Goal: Task Accomplishment & Management: Use online tool/utility

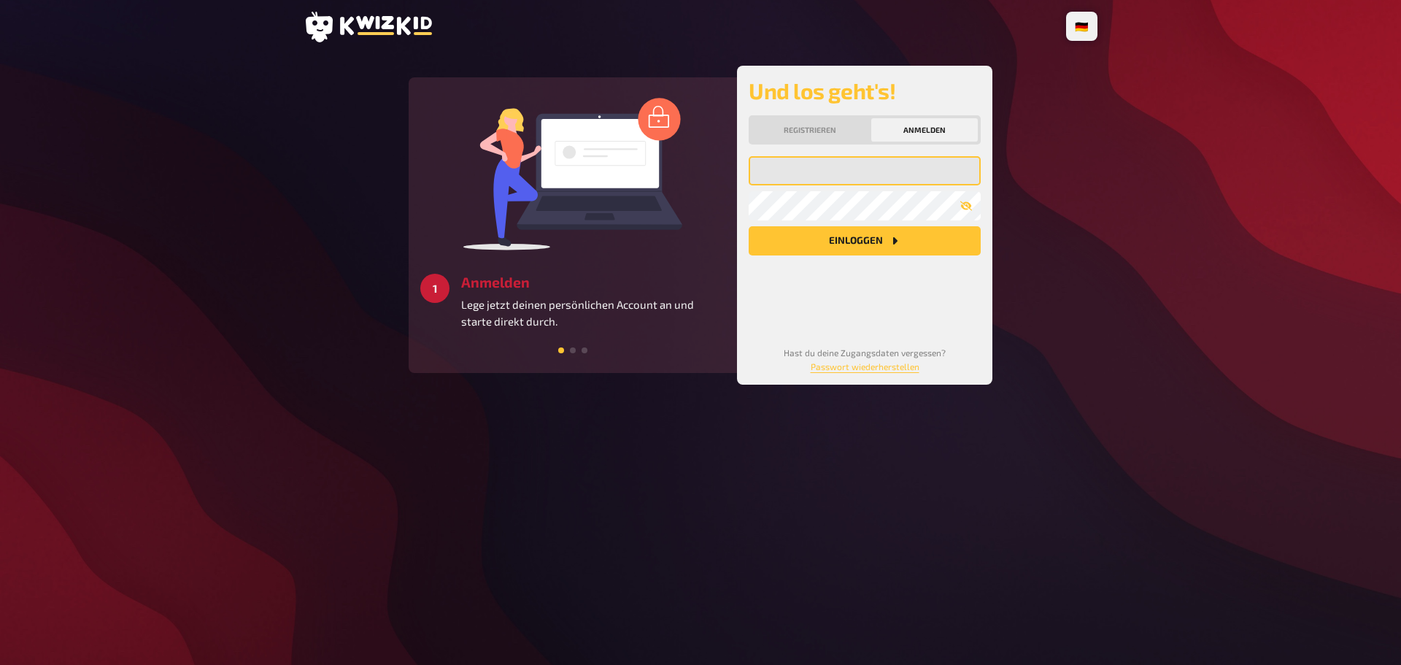
click at [818, 172] on input "email" at bounding box center [865, 170] width 232 height 29
click at [873, 235] on button "Einloggen" at bounding box center [865, 240] width 232 height 29
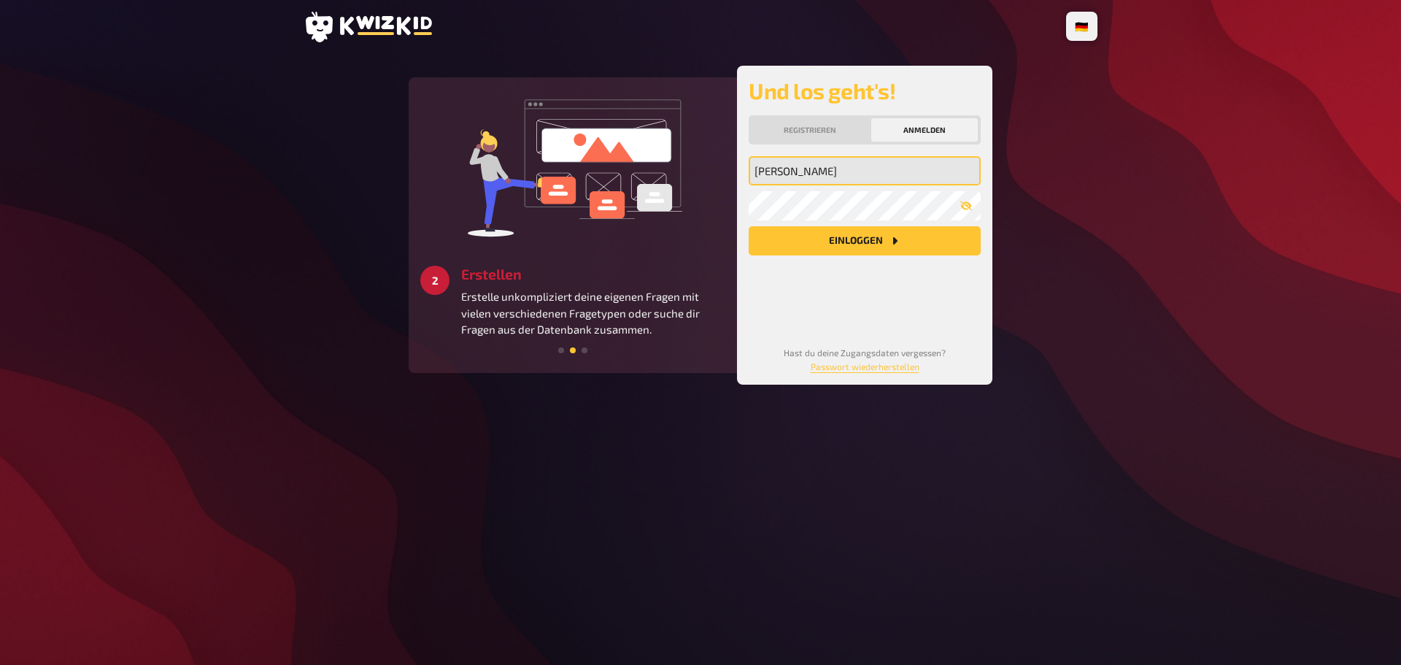
click at [787, 175] on input "[PERSON_NAME]" at bounding box center [865, 170] width 232 height 29
click at [953, 162] on input "[PERSON_NAME]" at bounding box center [865, 170] width 232 height 29
click at [951, 163] on input "[PERSON_NAME]" at bounding box center [865, 170] width 232 height 29
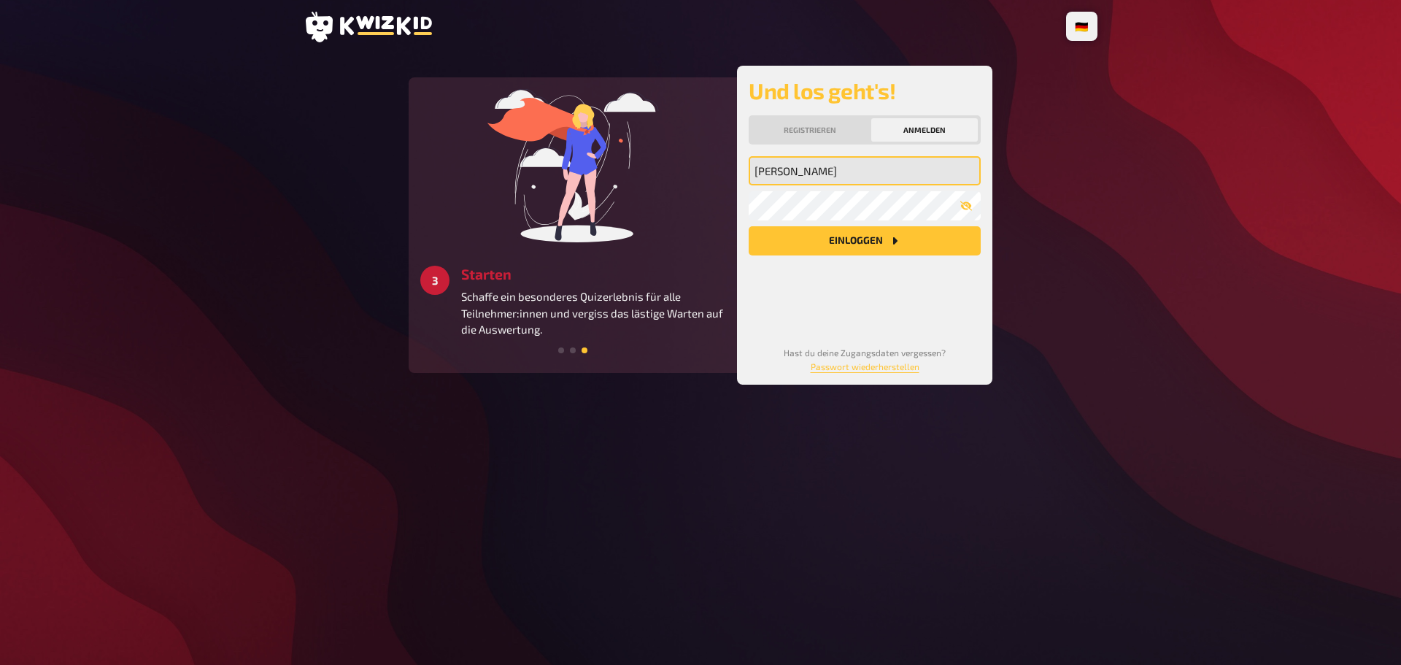
type input "[PERSON_NAME][EMAIL_ADDRESS][DOMAIN_NAME]"
click at [893, 251] on button "Einloggen" at bounding box center [865, 240] width 232 height 29
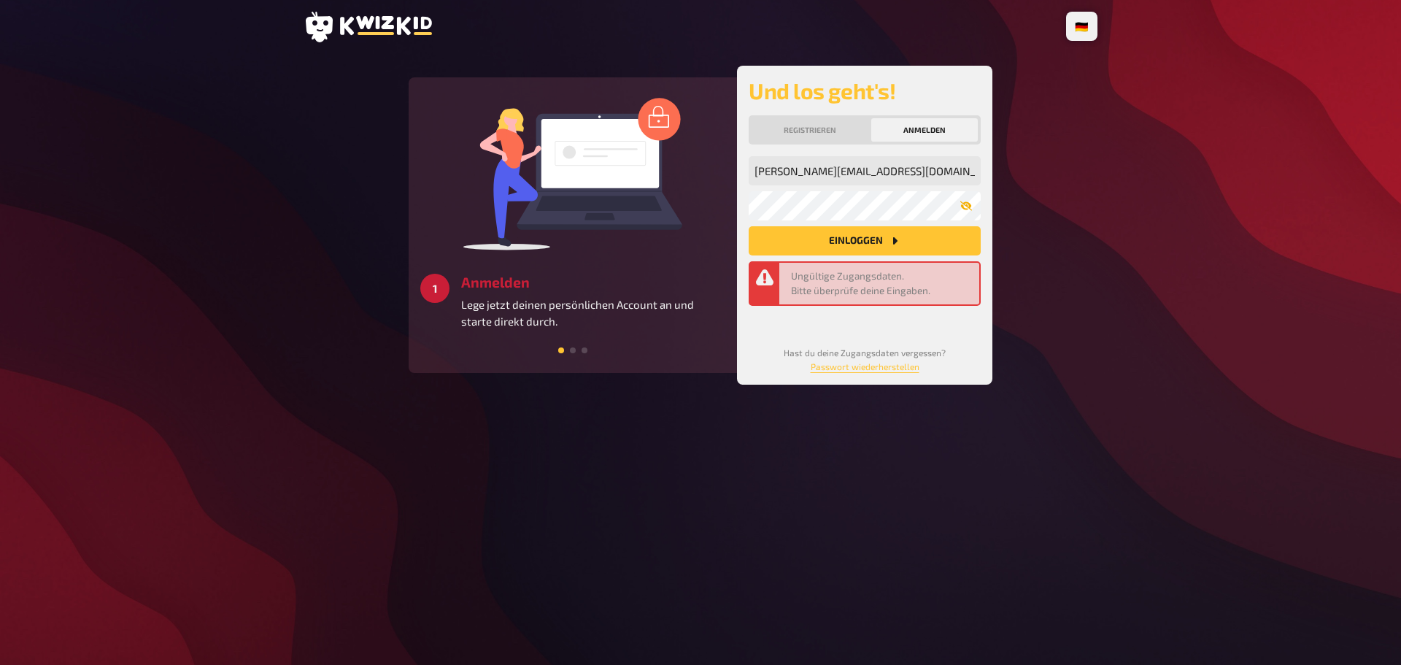
click at [971, 209] on icon "button" at bounding box center [966, 206] width 12 height 12
click at [906, 250] on button "Einloggen" at bounding box center [865, 240] width 232 height 29
click at [883, 368] on link "Passwort wiederherstellen" at bounding box center [865, 366] width 109 height 10
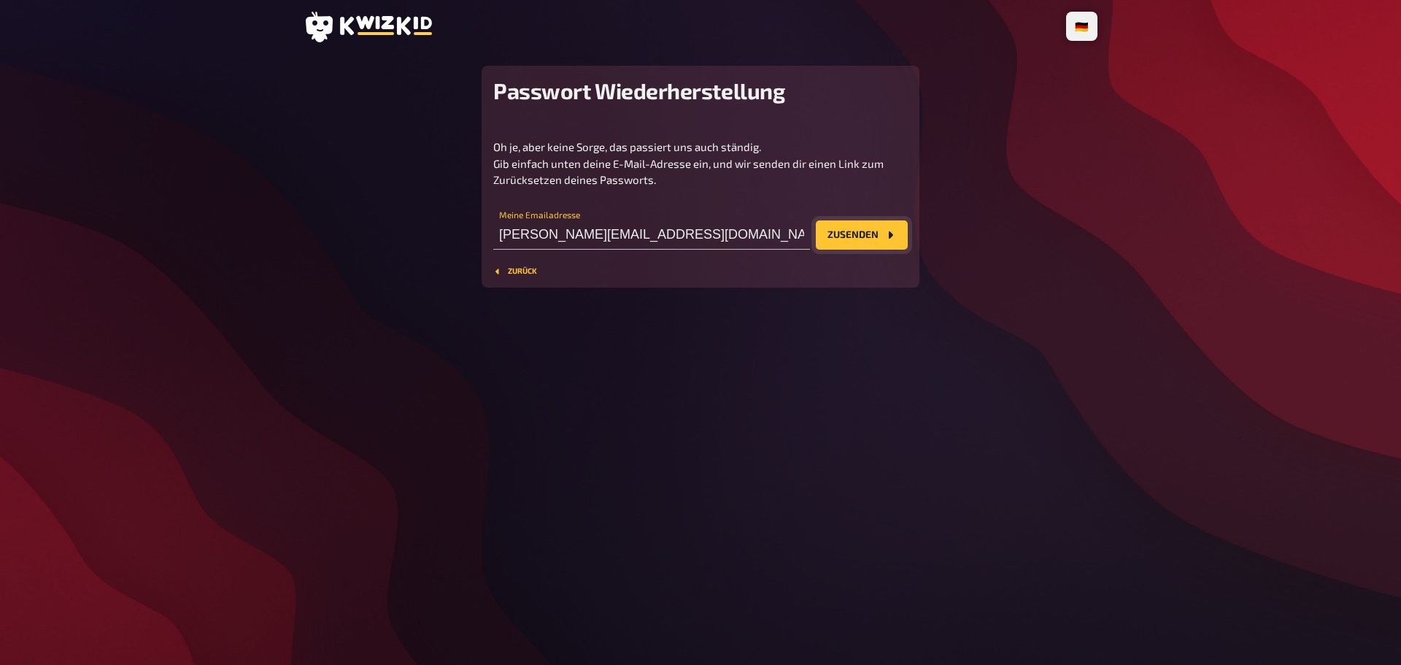
click at [851, 233] on button "Zusenden" at bounding box center [862, 234] width 92 height 29
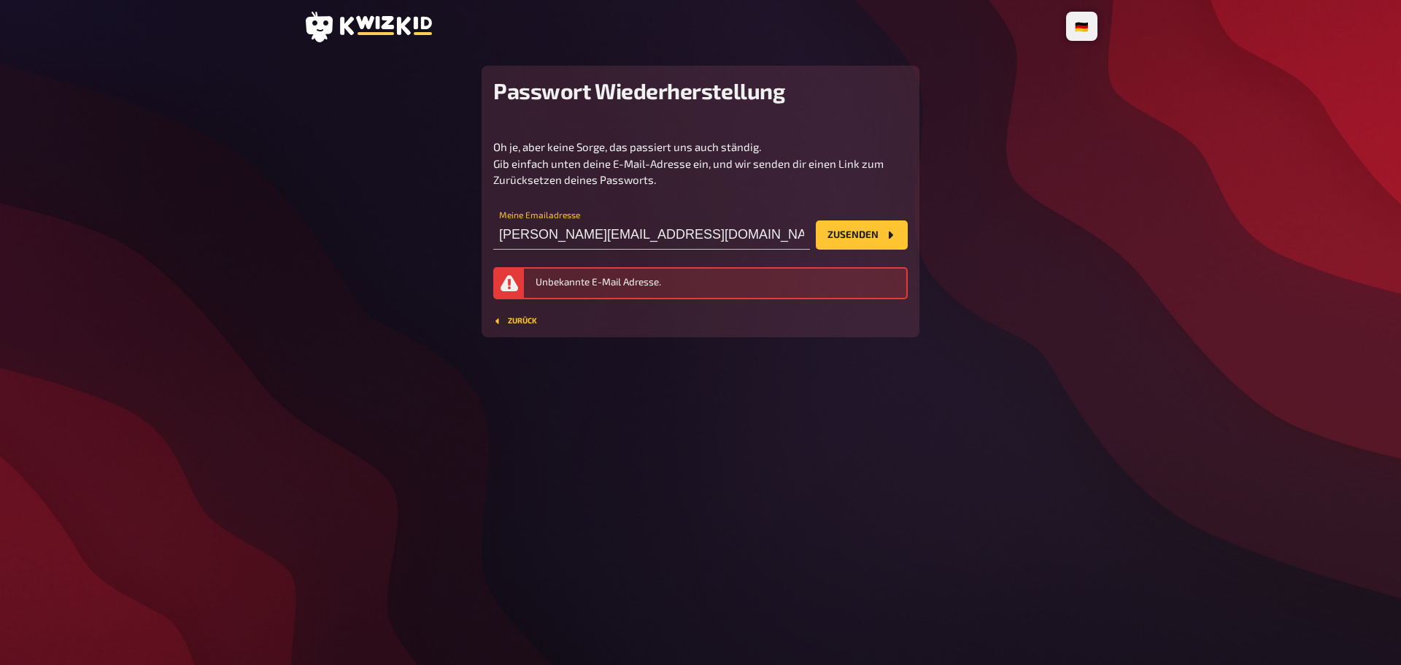
click at [395, 22] on icon at bounding box center [368, 27] width 128 height 31
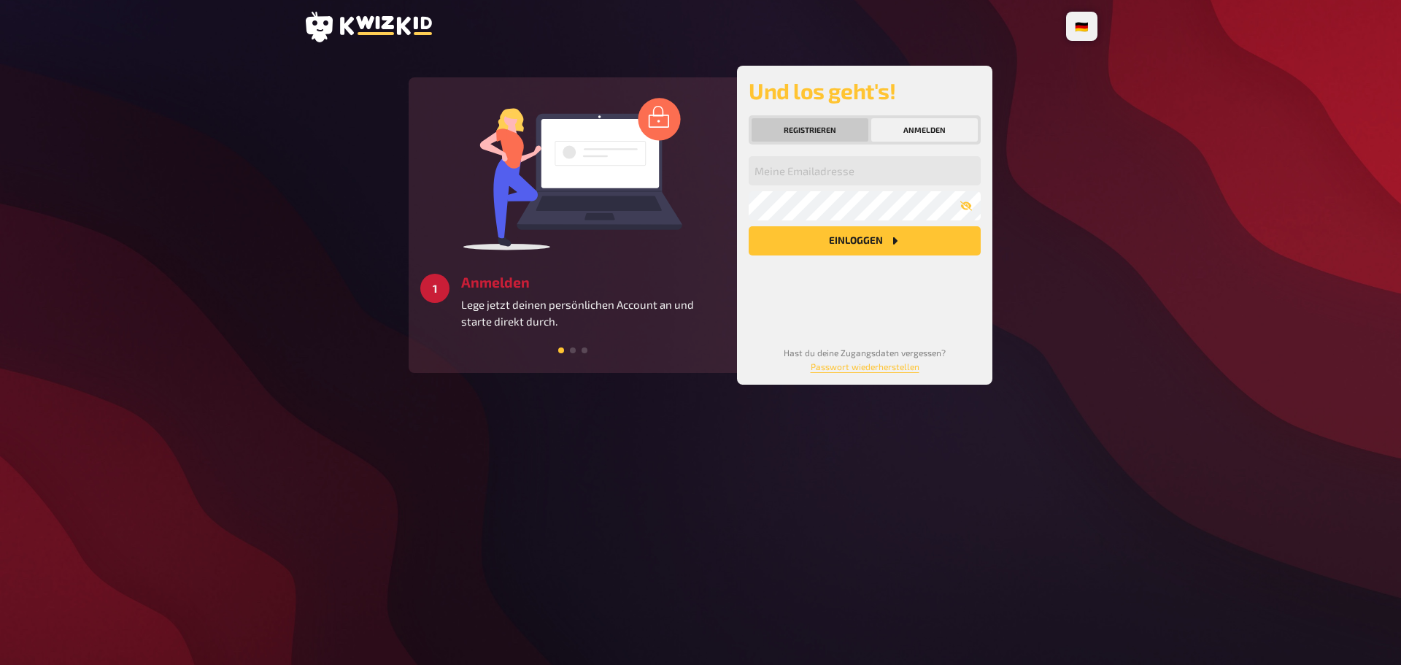
click at [840, 123] on button "Registrieren" at bounding box center [810, 129] width 117 height 23
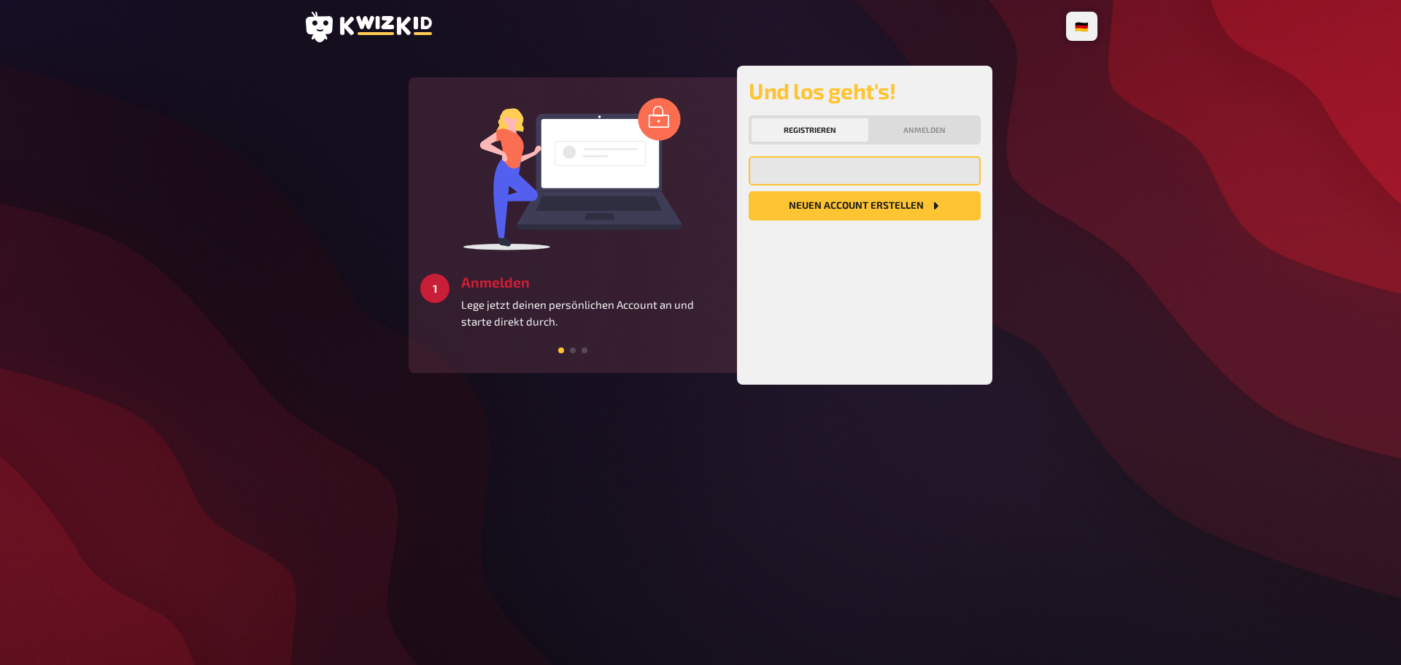
click at [822, 179] on input "email" at bounding box center [865, 170] width 232 height 29
click at [822, 177] on input "email" at bounding box center [865, 170] width 232 height 29
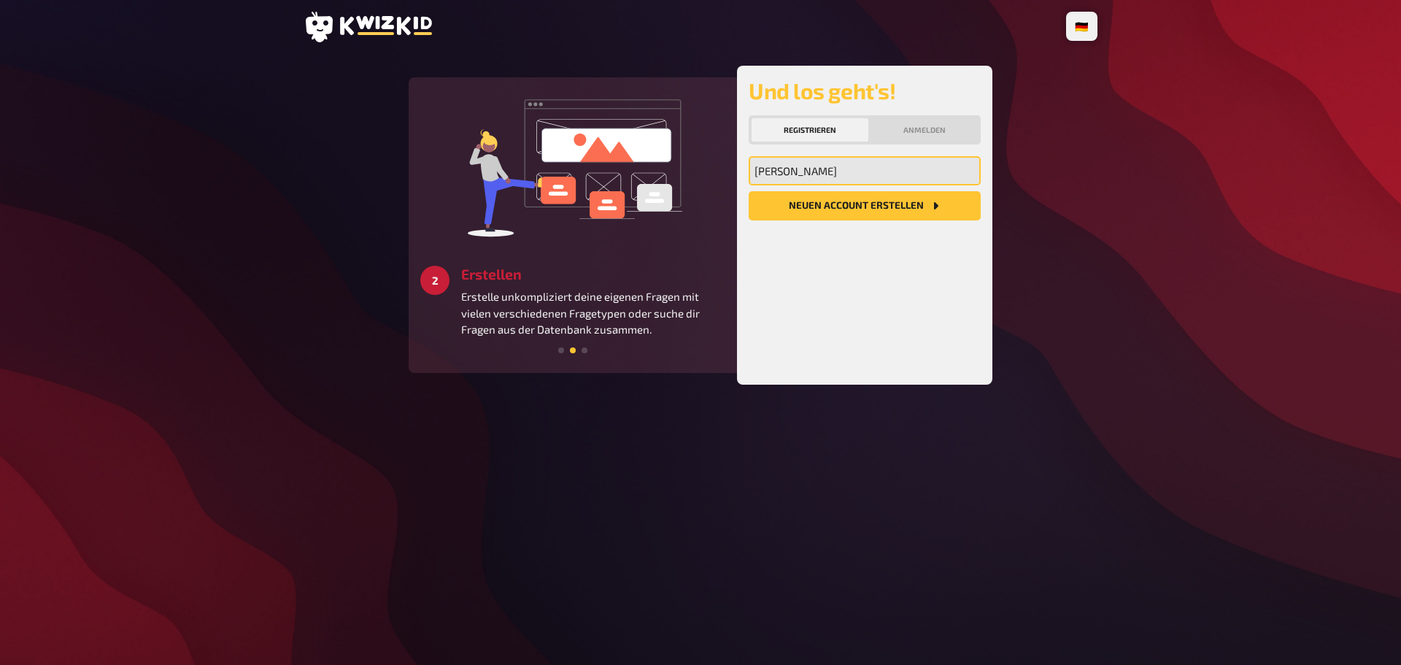
type input "[PERSON_NAME][EMAIL_ADDRESS][DOMAIN_NAME]"
click at [860, 216] on button "Neuen Account Erstellen" at bounding box center [865, 205] width 232 height 29
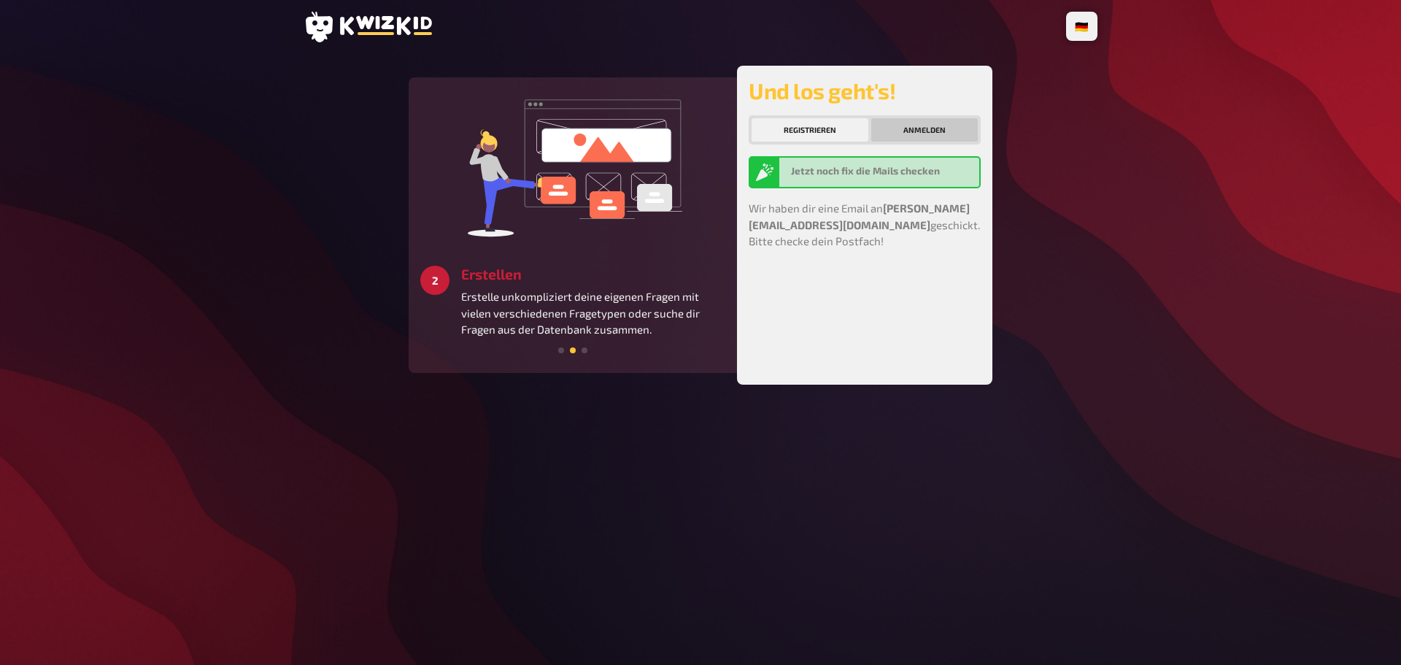
click at [895, 139] on button "Anmelden" at bounding box center [924, 129] width 107 height 23
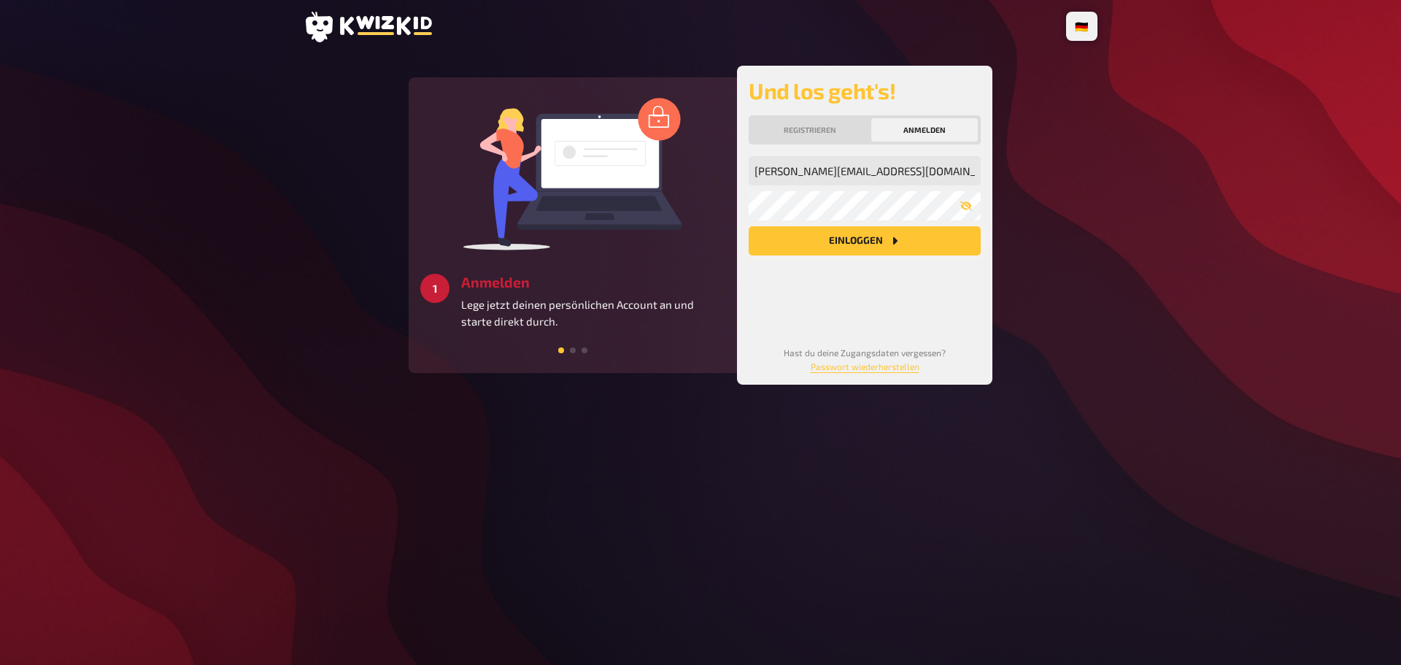
click at [760, 249] on button "Einloggen" at bounding box center [865, 240] width 232 height 29
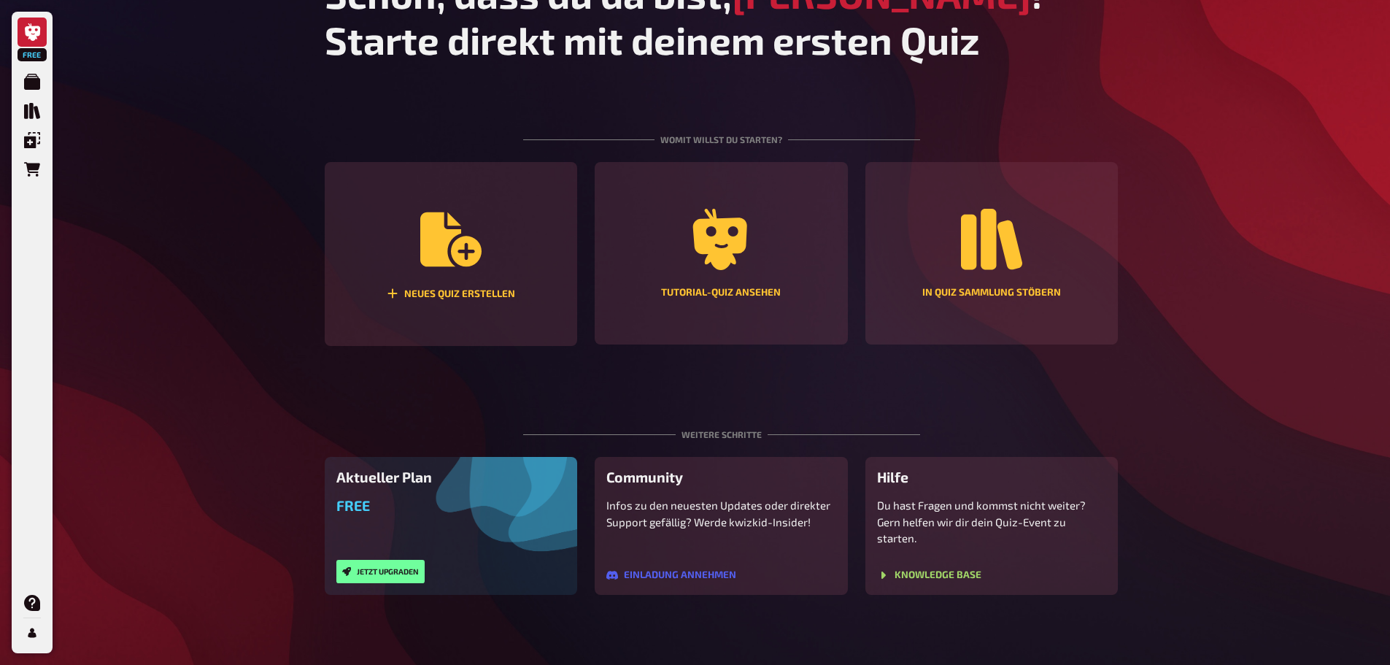
scroll to position [108, 0]
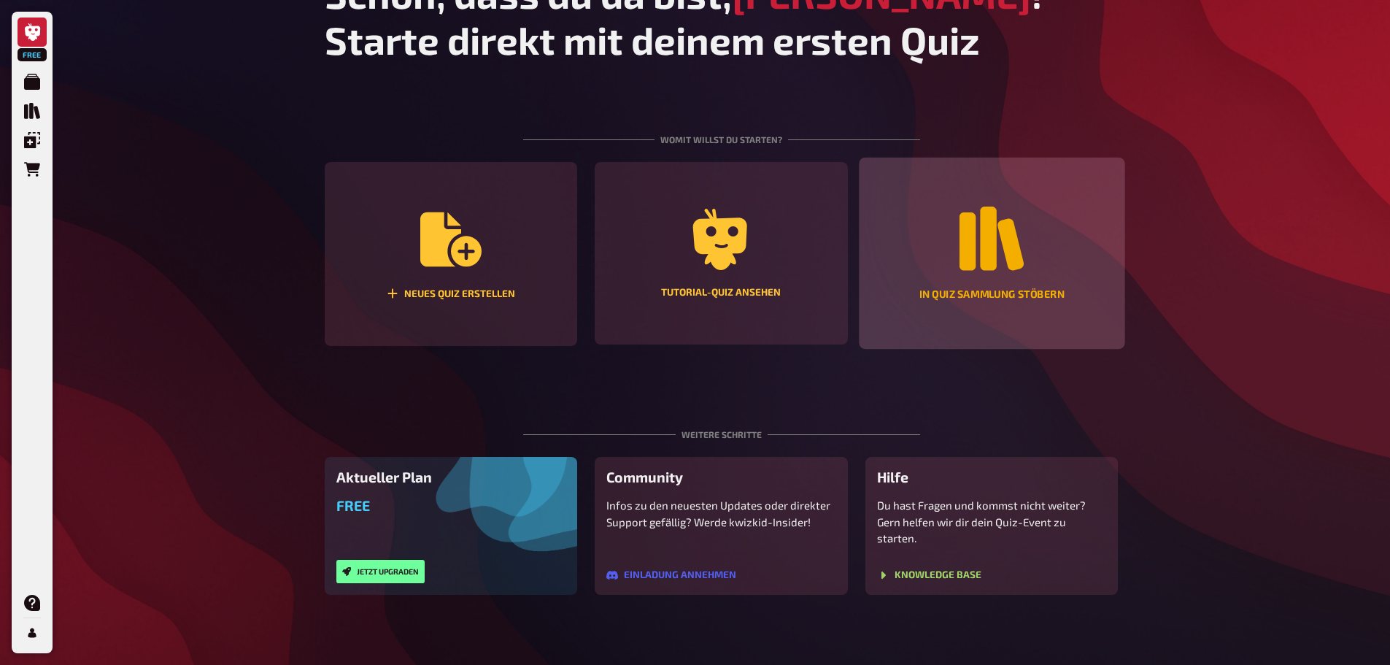
click at [965, 304] on div "In Quiz Sammlung stöbern" at bounding box center [992, 253] width 266 height 191
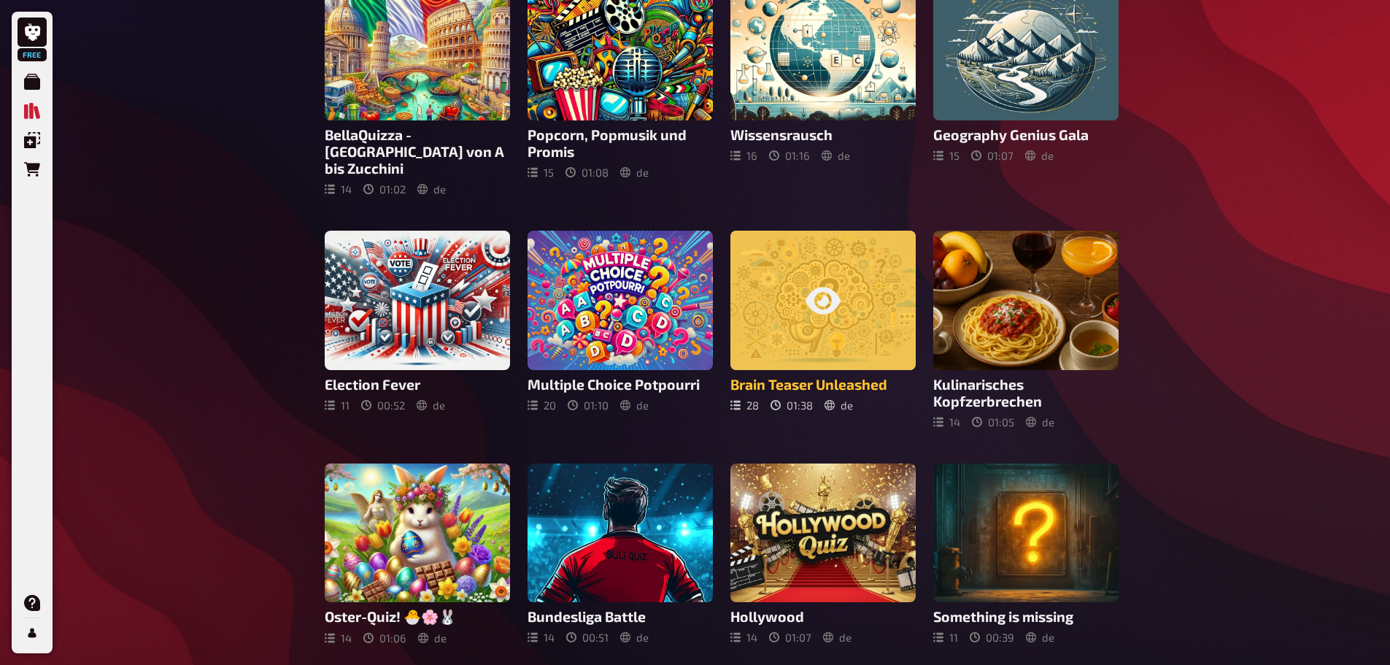
scroll to position [399, 0]
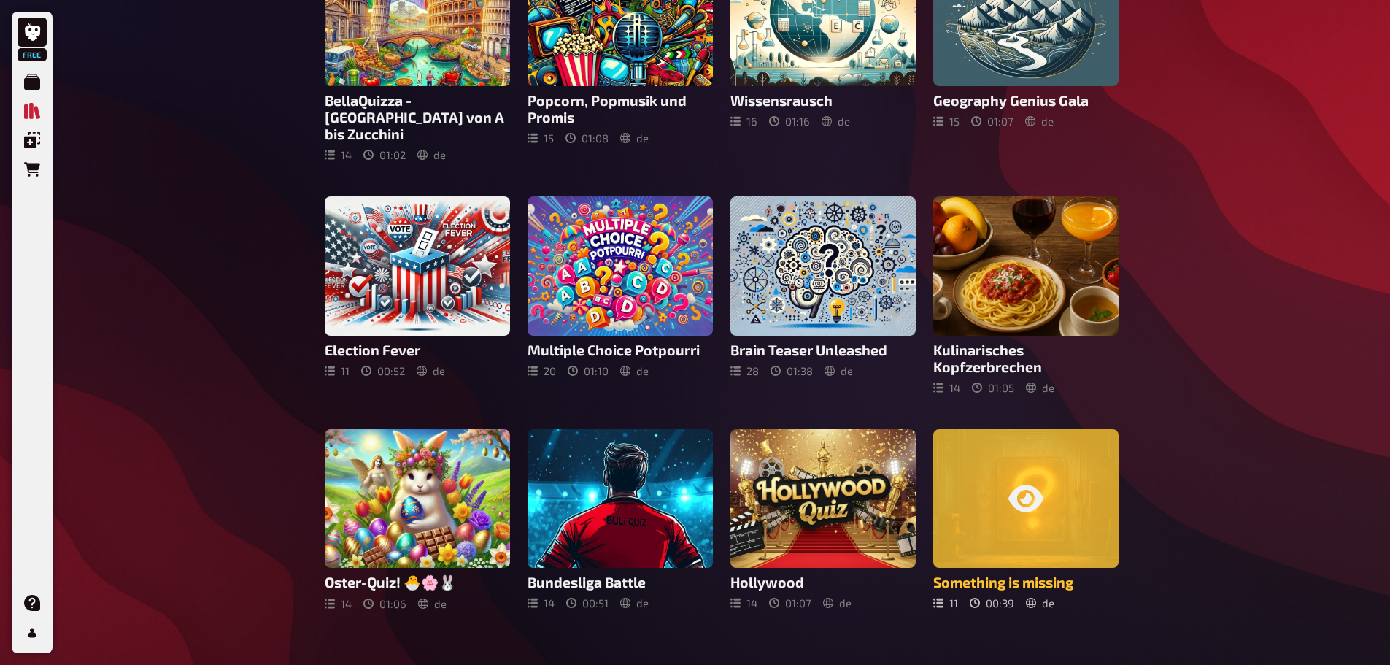
click at [997, 524] on div at bounding box center [1025, 498] width 185 height 139
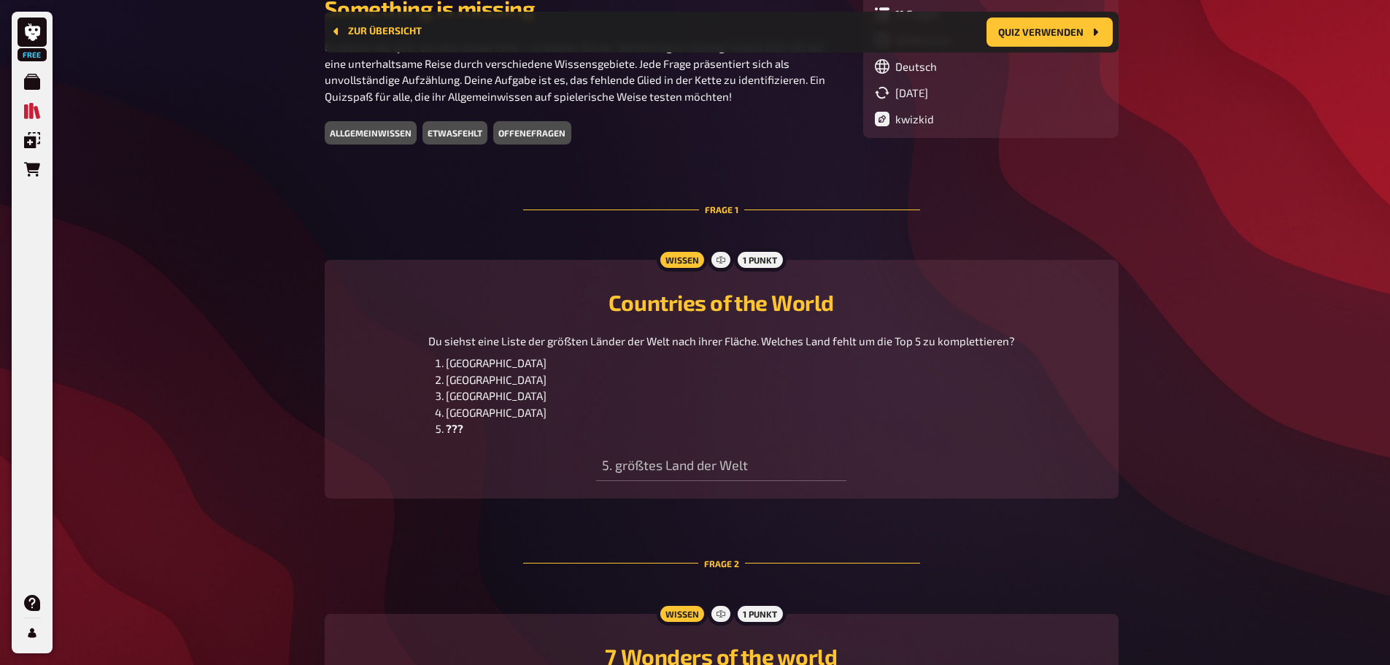
scroll to position [377, 0]
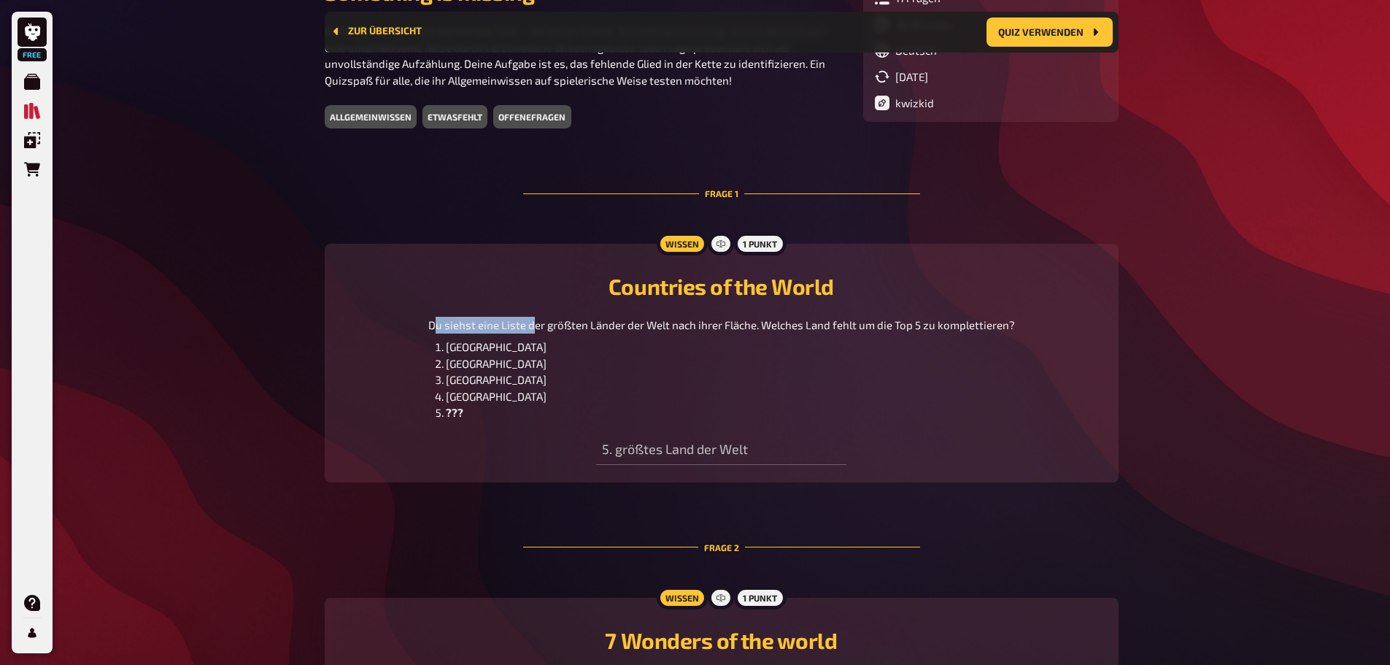
drag, startPoint x: 436, startPoint y: 328, endPoint x: 532, endPoint y: 326, distance: 96.3
click at [532, 326] on span "Du siehst eine Liste der größten Länder der Welt nach ihrer Fläche. Welches Lan…" at bounding box center [721, 324] width 587 height 13
drag, startPoint x: 426, startPoint y: 323, endPoint x: 1032, endPoint y: 323, distance: 605.6
click at [1032, 323] on div "Du siehst eine Liste der größten Länder der Welt nach ihrer Fläche. Welches Lan…" at bounding box center [721, 369] width 759 height 104
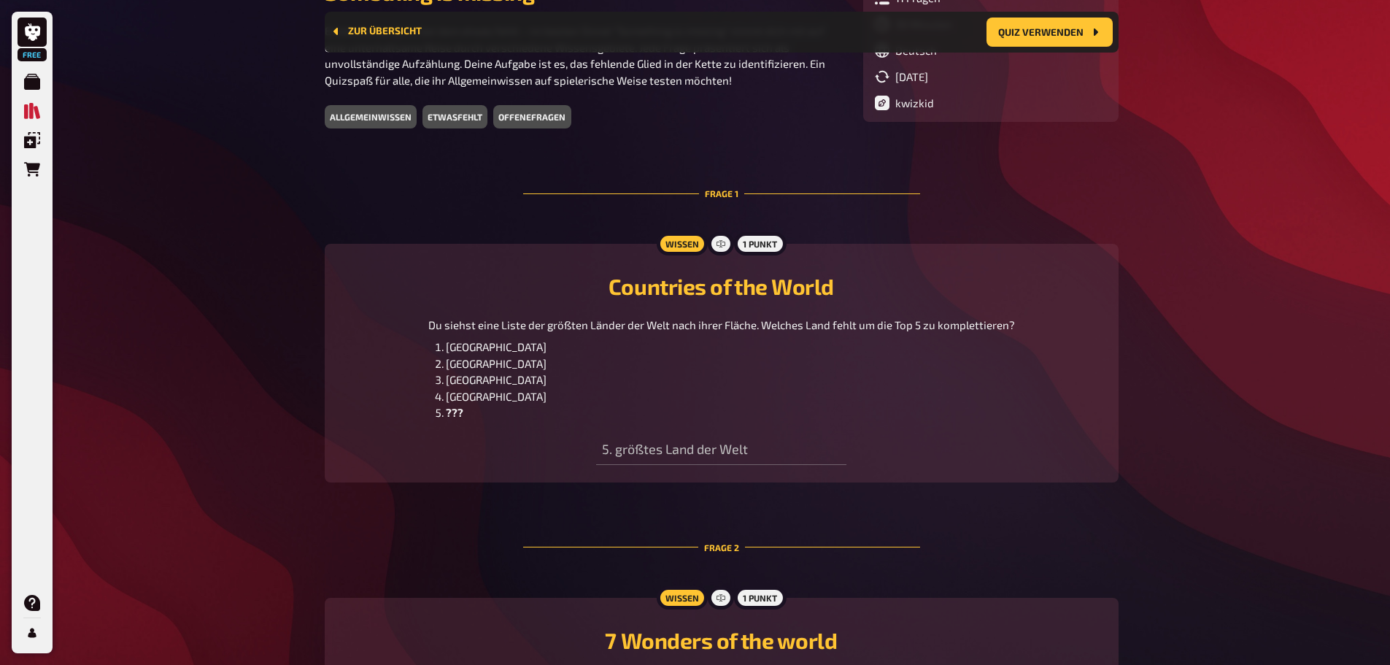
click at [1032, 323] on div "Du siehst eine Liste der größten Länder der Welt nach ihrer Fläche. Welches Lan…" at bounding box center [721, 369] width 759 height 104
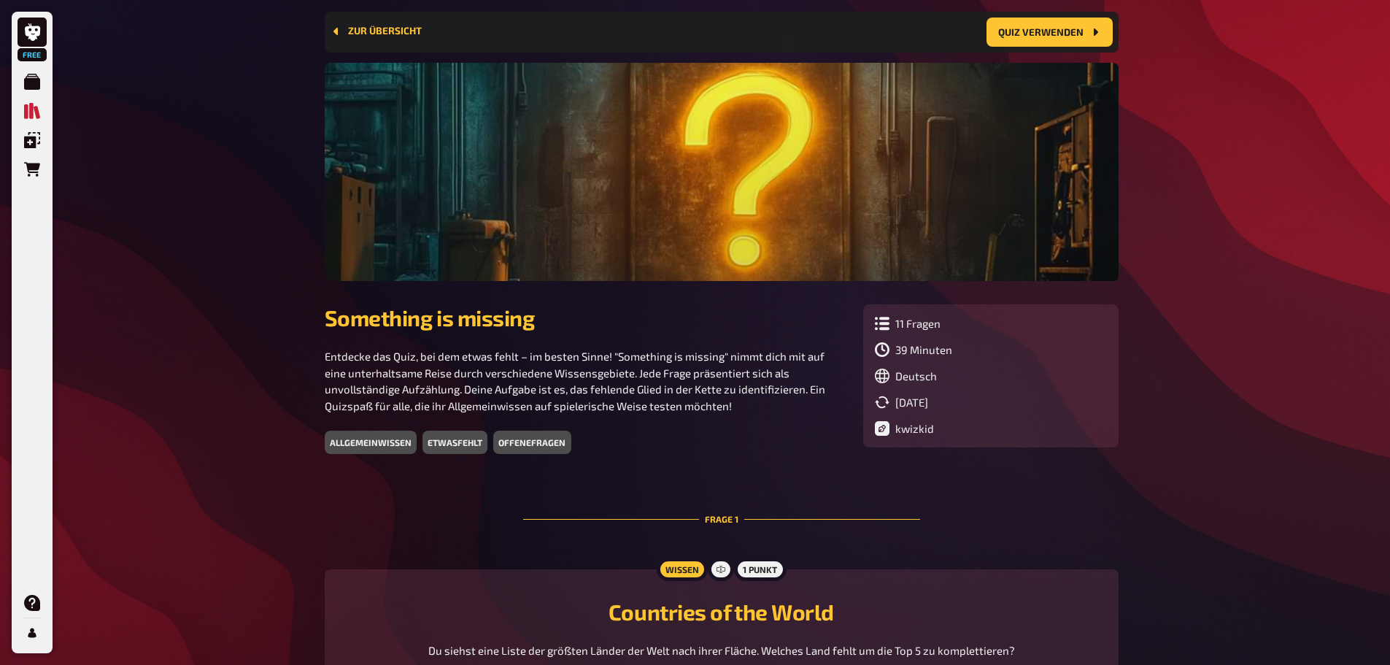
scroll to position [0, 0]
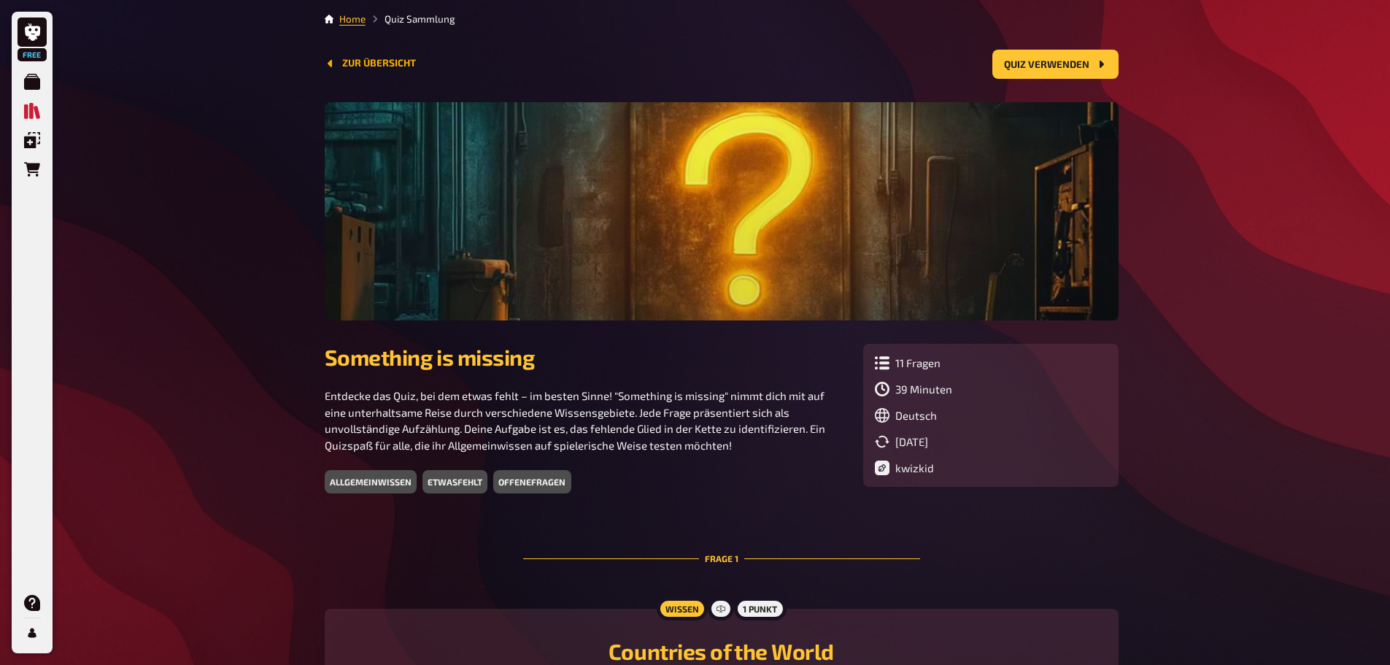
click at [389, 63] on button "Zur Übersicht" at bounding box center [370, 64] width 91 height 12
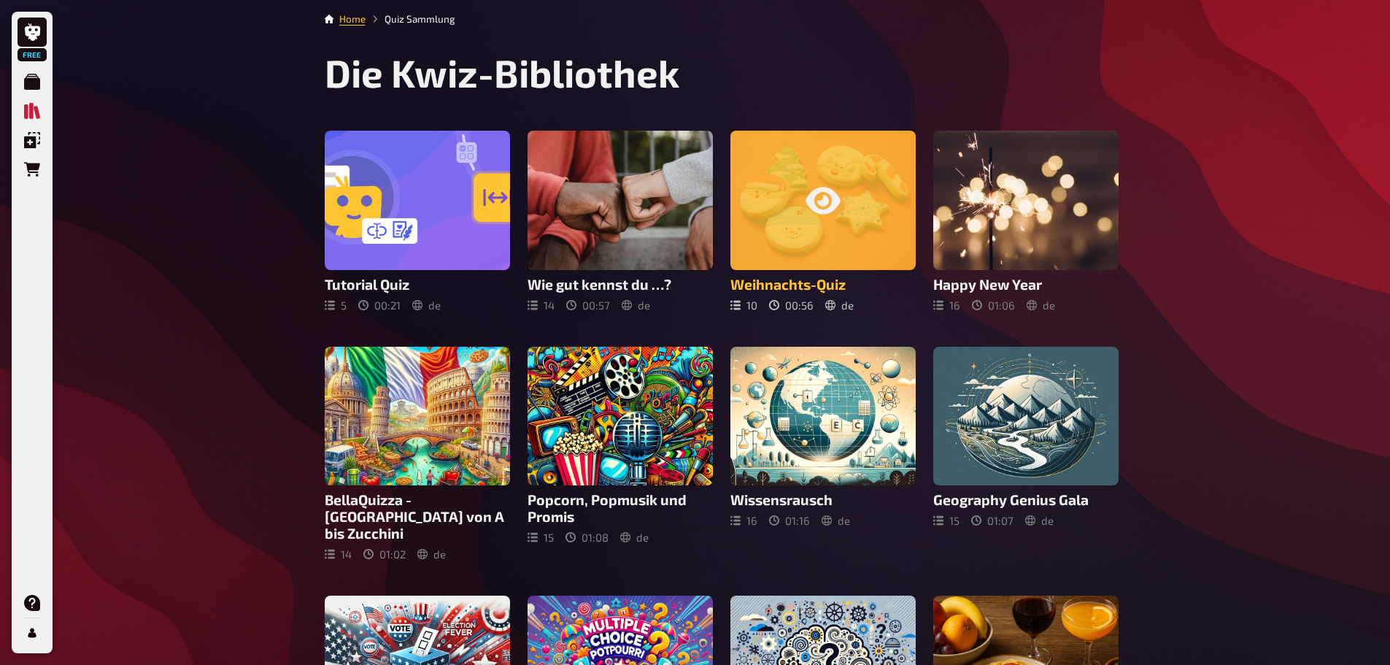
click at [822, 246] on div at bounding box center [822, 200] width 185 height 139
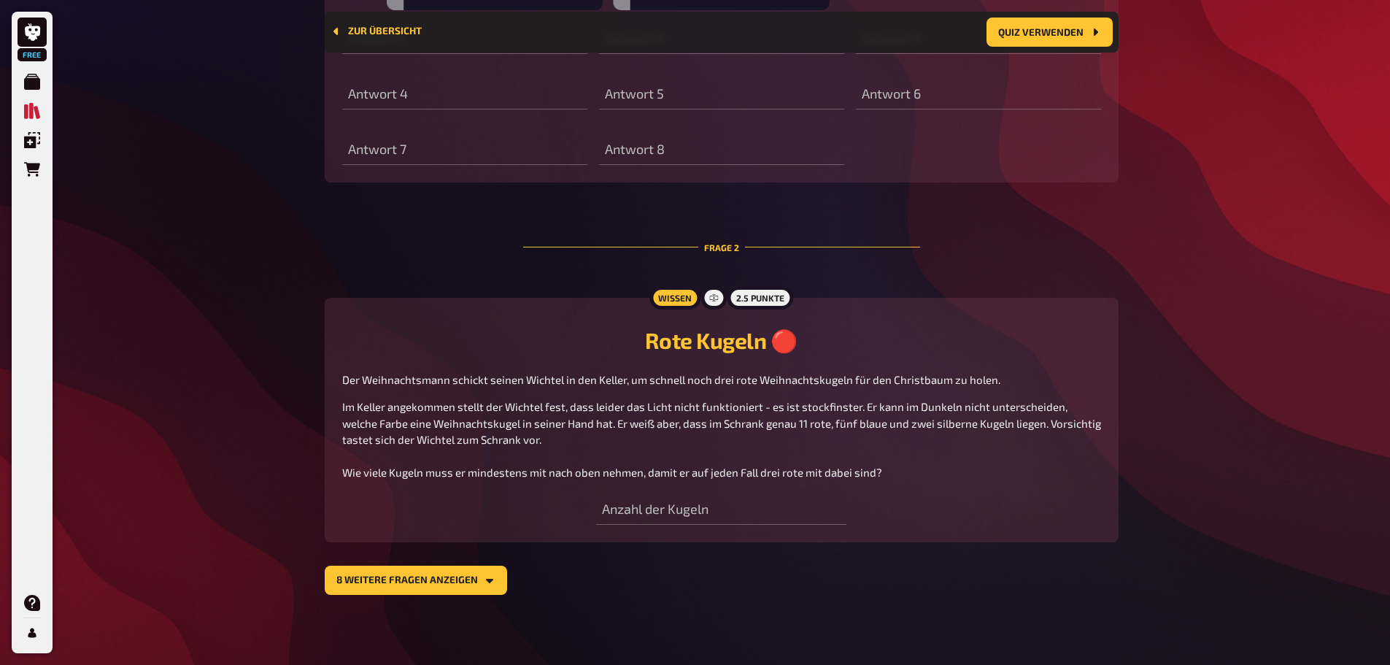
scroll to position [855, 0]
click at [482, 565] on button "8 weitere Fragen anzeigen" at bounding box center [416, 579] width 182 height 29
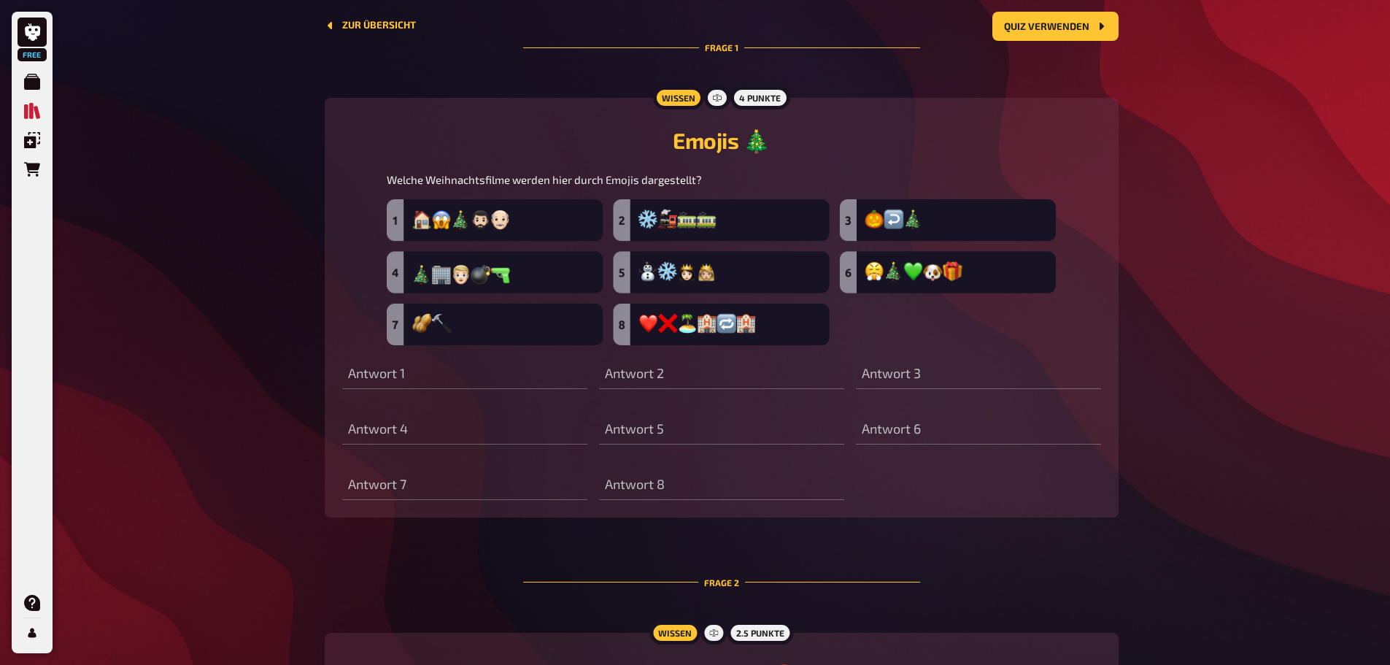
scroll to position [0, 0]
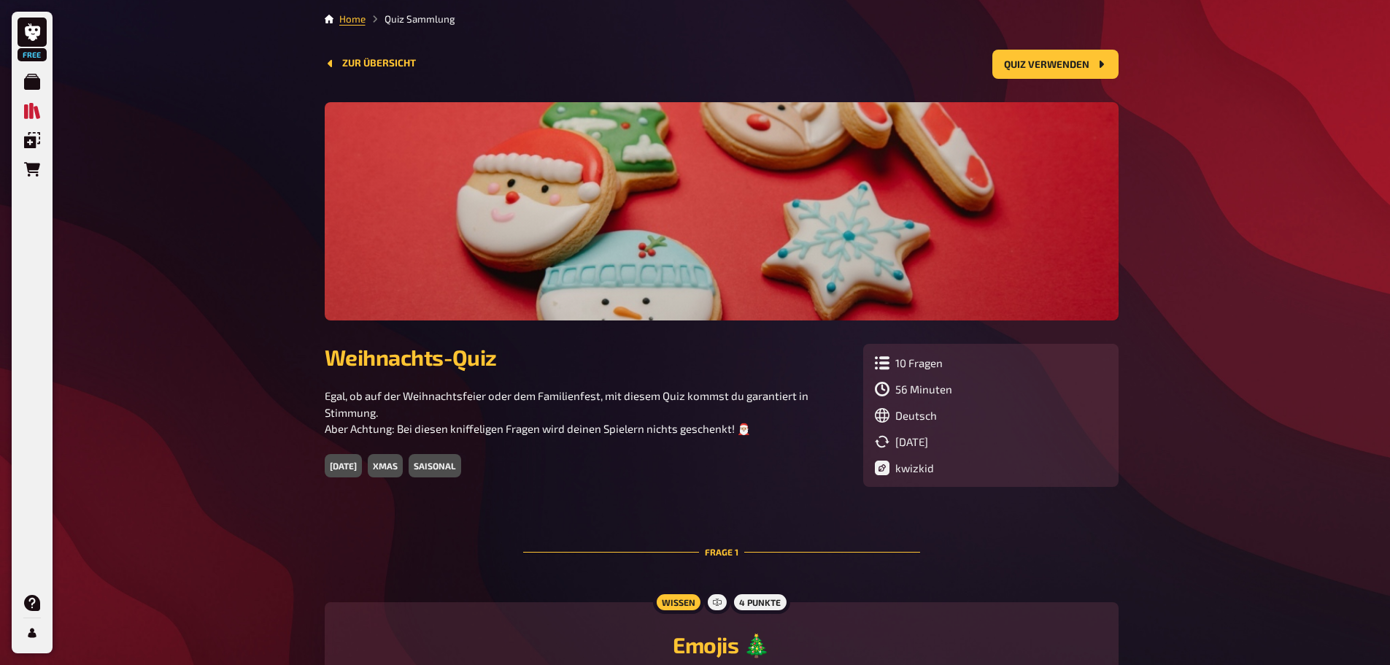
drag, startPoint x: 885, startPoint y: 364, endPoint x: 962, endPoint y: 366, distance: 76.6
click at [962, 366] on div "10 Fragen" at bounding box center [991, 362] width 232 height 15
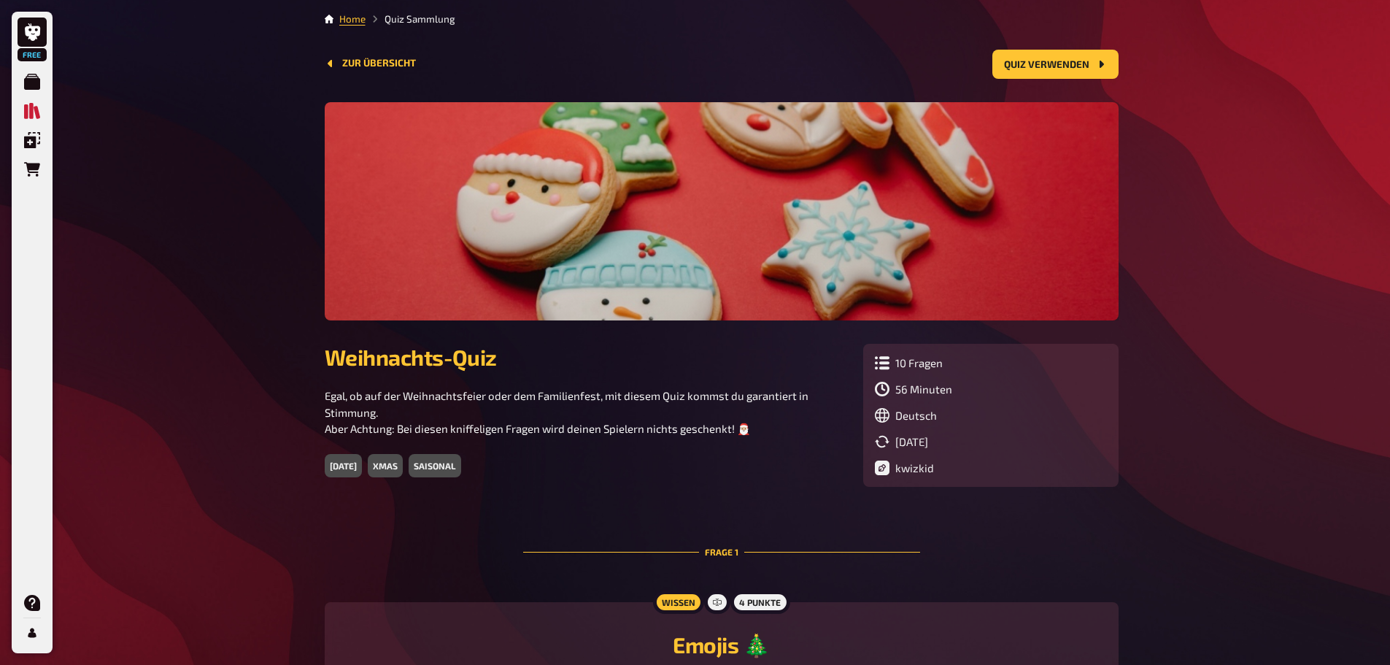
click at [949, 367] on div "10 Fragen" at bounding box center [991, 362] width 232 height 15
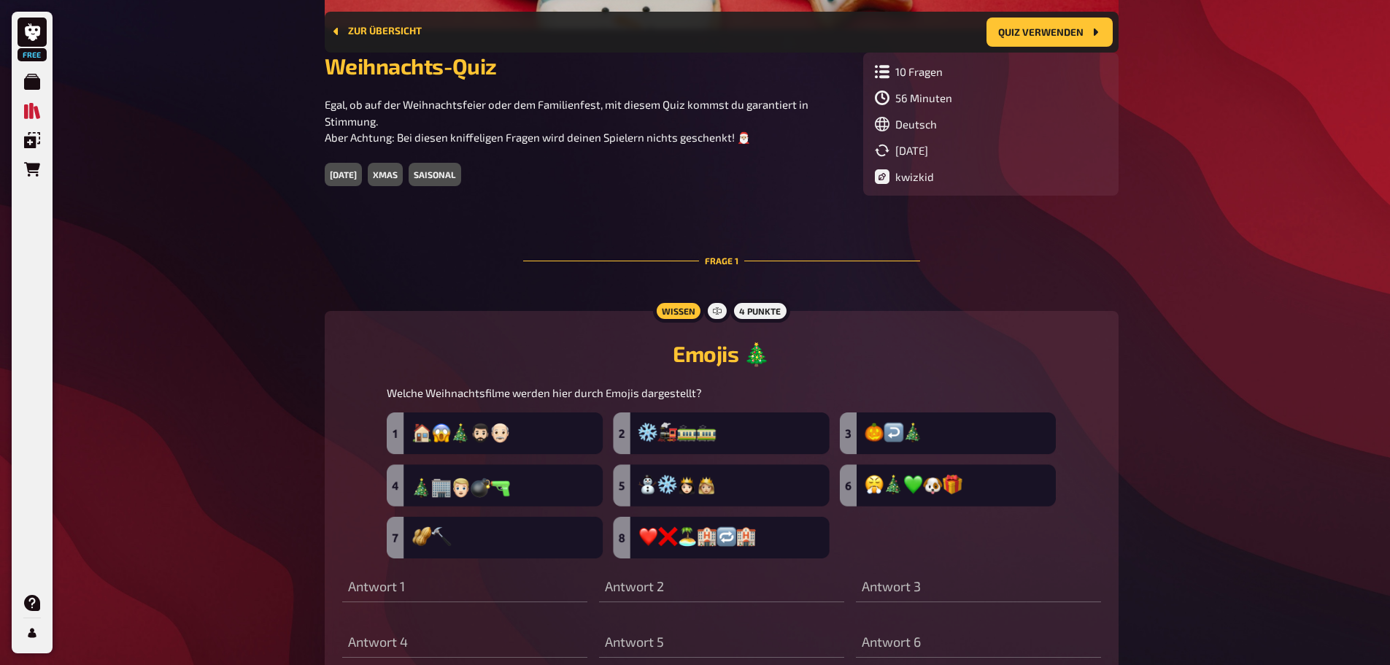
scroll to position [304, 0]
drag, startPoint x: 397, startPoint y: 391, endPoint x: 721, endPoint y: 391, distance: 324.0
click at [721, 391] on p "Welche Weihnachtsfilme werden hier durch Emojis dargestellt?" at bounding box center [722, 392] width 670 height 17
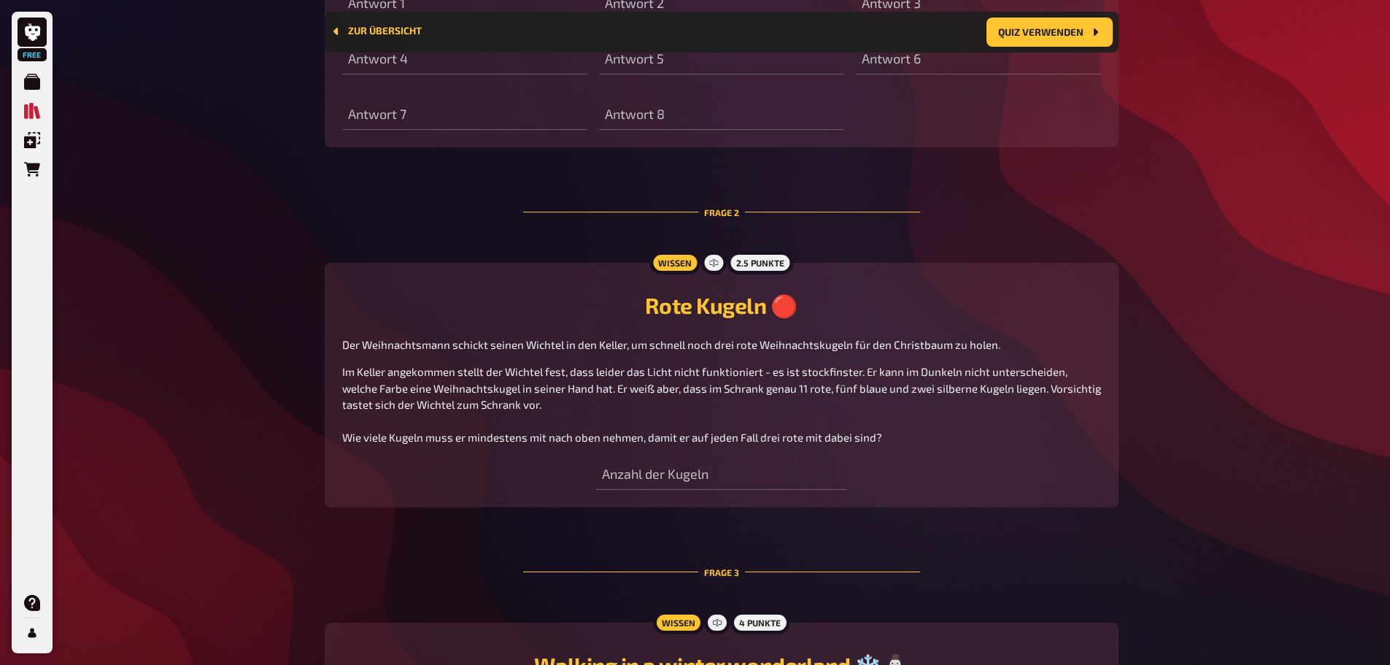
scroll to position [887, 0]
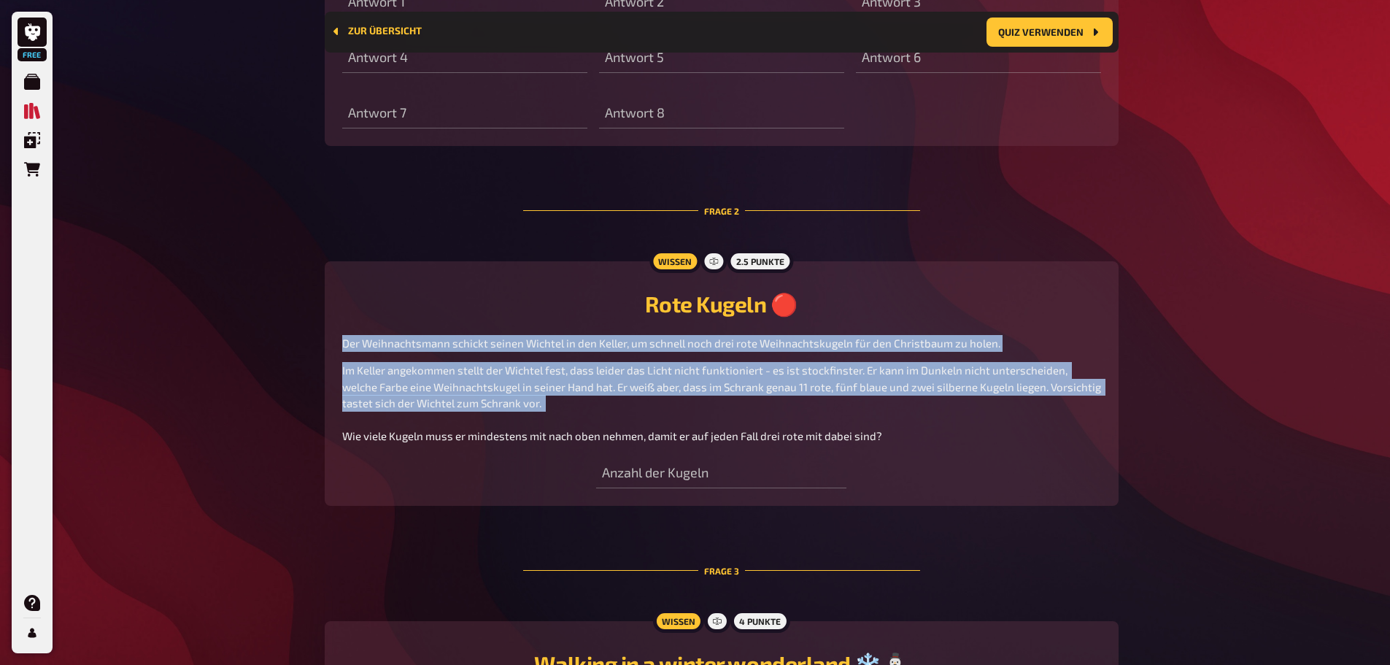
drag, startPoint x: 338, startPoint y: 347, endPoint x: 934, endPoint y: 430, distance: 602.0
click at [934, 430] on div "Wissen 2.5 Punkte Rote Kugeln 🔴 Der Weihnachtsmann schickt seinen Wichtel in de…" at bounding box center [722, 383] width 794 height 244
click at [934, 430] on p "Im Keller angekommen stellt der Wichtel fest, dass leider das Licht nicht funkt…" at bounding box center [721, 403] width 759 height 82
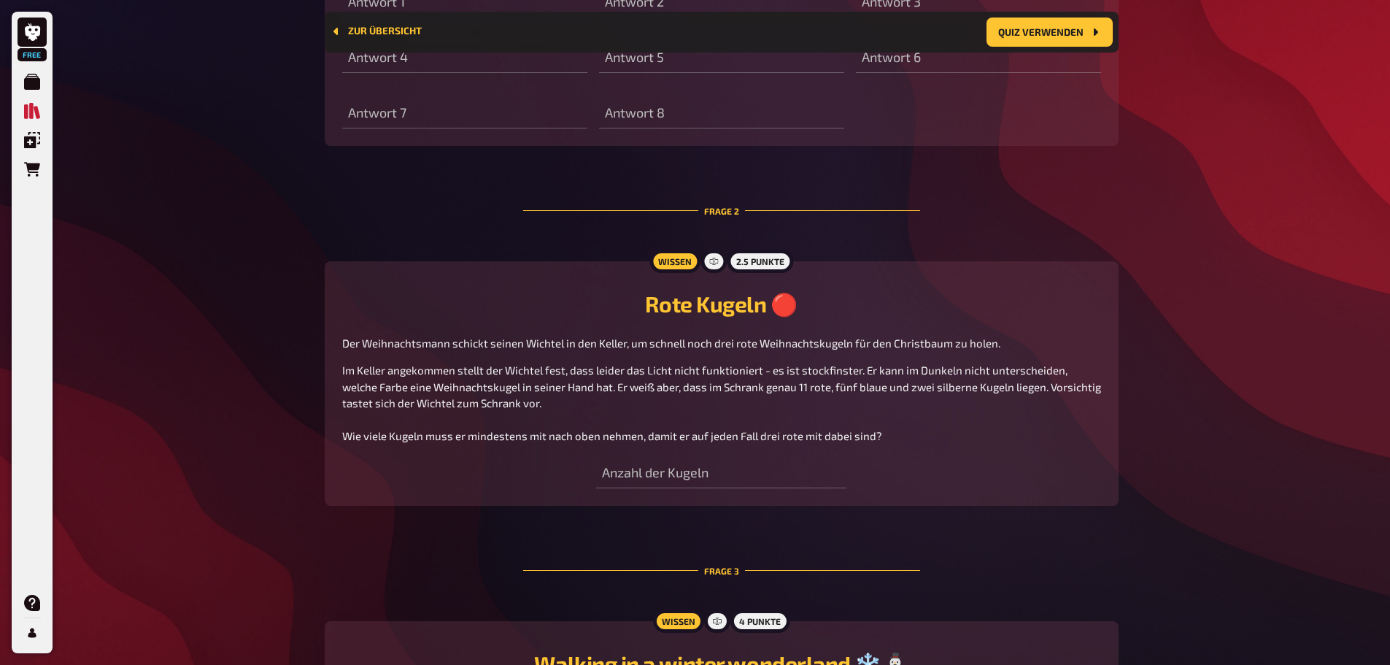
click at [905, 436] on p "Im Keller angekommen stellt der Wichtel fest, dass leider das Licht nicht funkt…" at bounding box center [721, 403] width 759 height 82
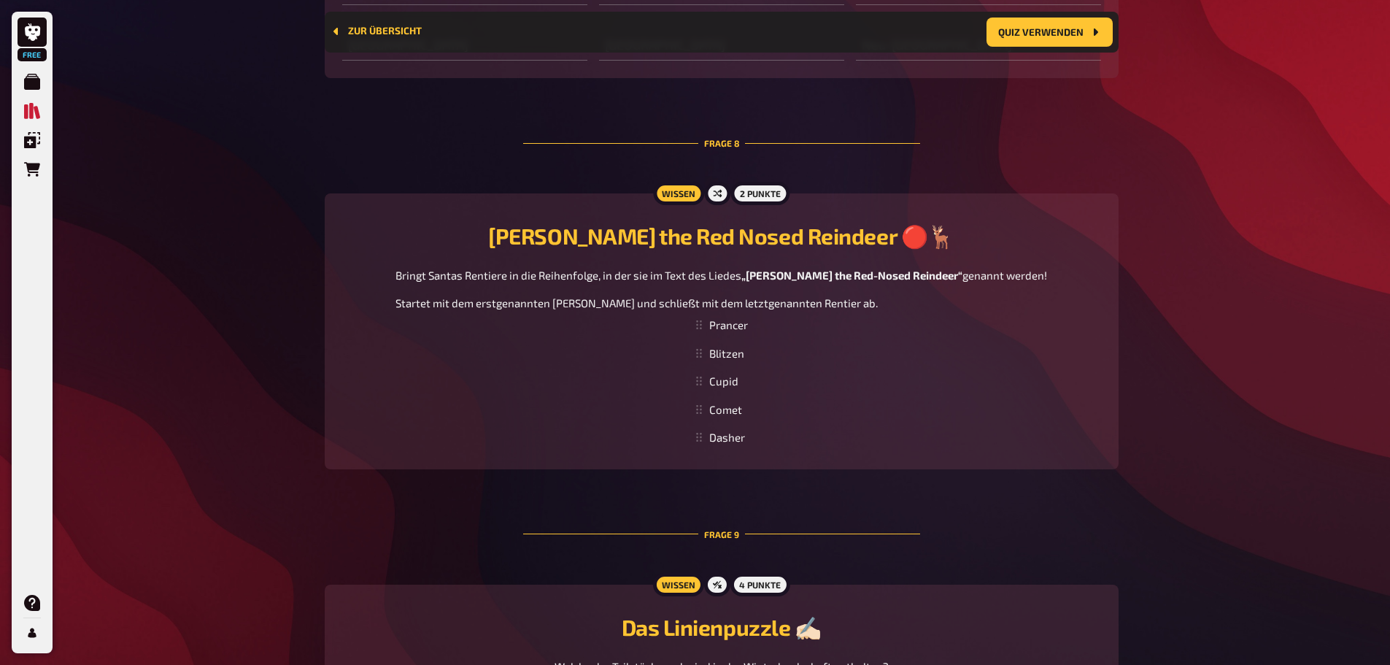
scroll to position [3661, 0]
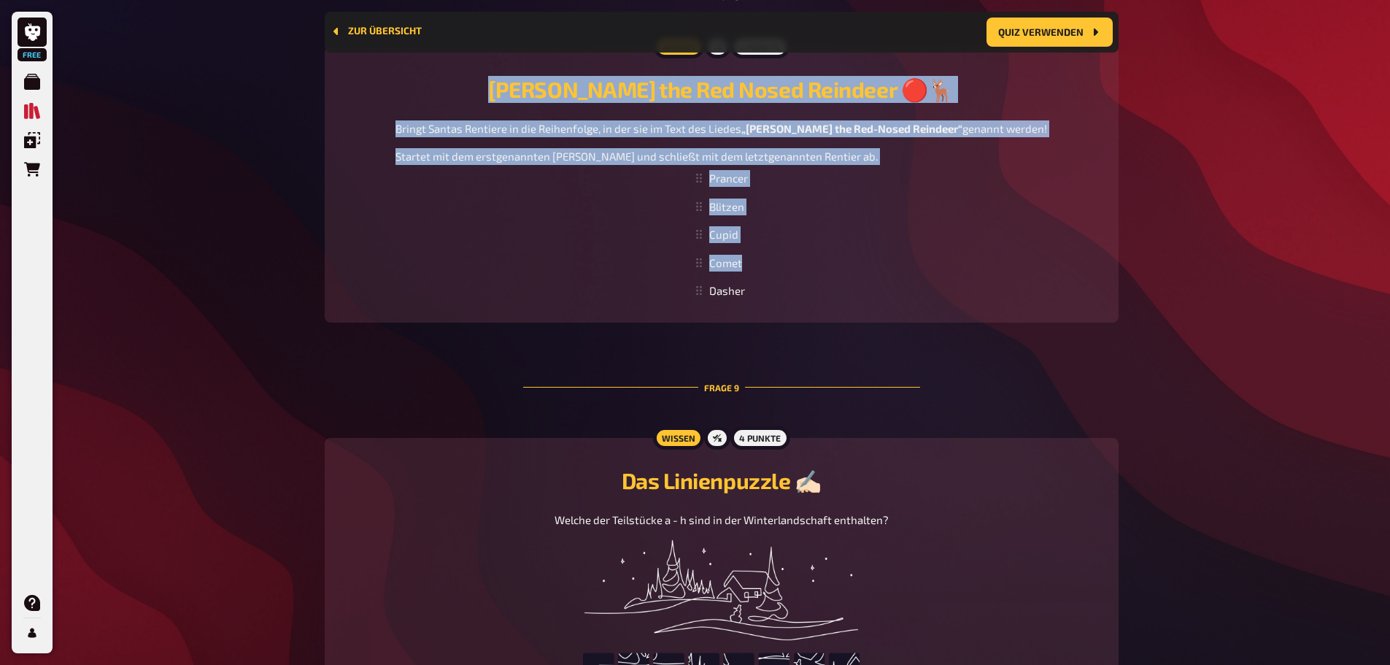
drag, startPoint x: 514, startPoint y: 106, endPoint x: 819, endPoint y: 306, distance: 365.3
click at [819, 306] on div "Wissen 2 Punkte Rudolph the Red Nosed Reindeer 🔴🦌 Bringt Santas Rentiere in die…" at bounding box center [722, 185] width 794 height 276
click at [819, 305] on div "Prancer Blitzen Cupid Comet Dasher To pick up a draggable item, press the space…" at bounding box center [721, 234] width 759 height 141
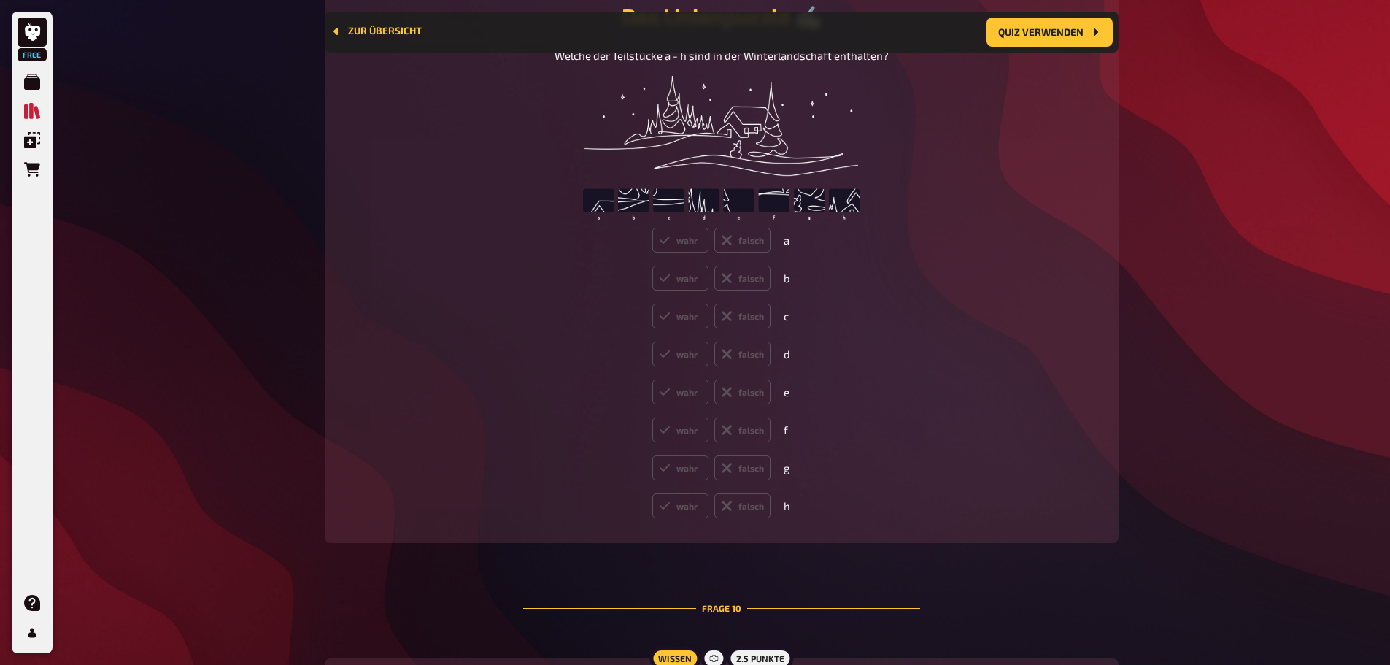
scroll to position [4098, 0]
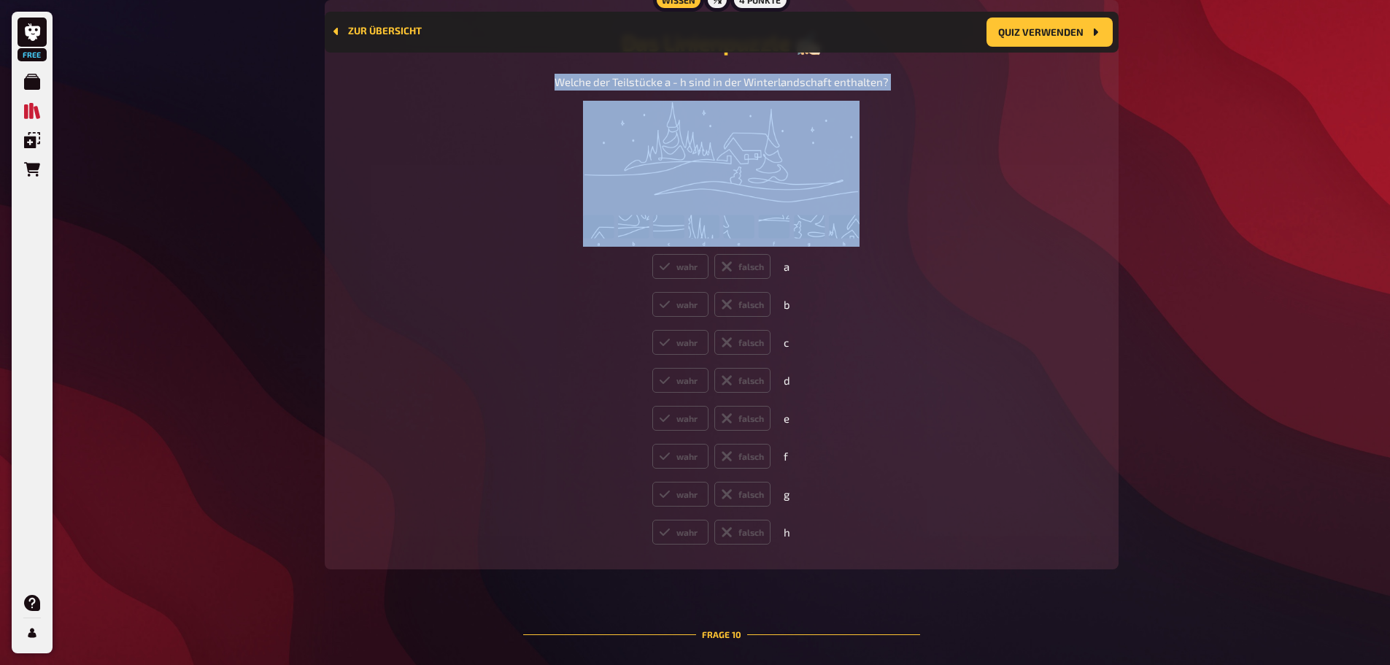
drag, startPoint x: 552, startPoint y: 99, endPoint x: 856, endPoint y: 244, distance: 337.1
click at [856, 244] on div "Welche der Teilstücke a - h sind in der Winterlandschaft enthalten?" at bounding box center [721, 161] width 759 height 174
click at [884, 247] on figure at bounding box center [722, 174] width 334 height 146
drag, startPoint x: 614, startPoint y: 63, endPoint x: 885, endPoint y: 229, distance: 317.7
click at [885, 229] on div "Das Linienpuzzle ✍🏻 Welche der Teilstücke a - h sind in der Winterlandschaft en…" at bounding box center [721, 138] width 759 height 218
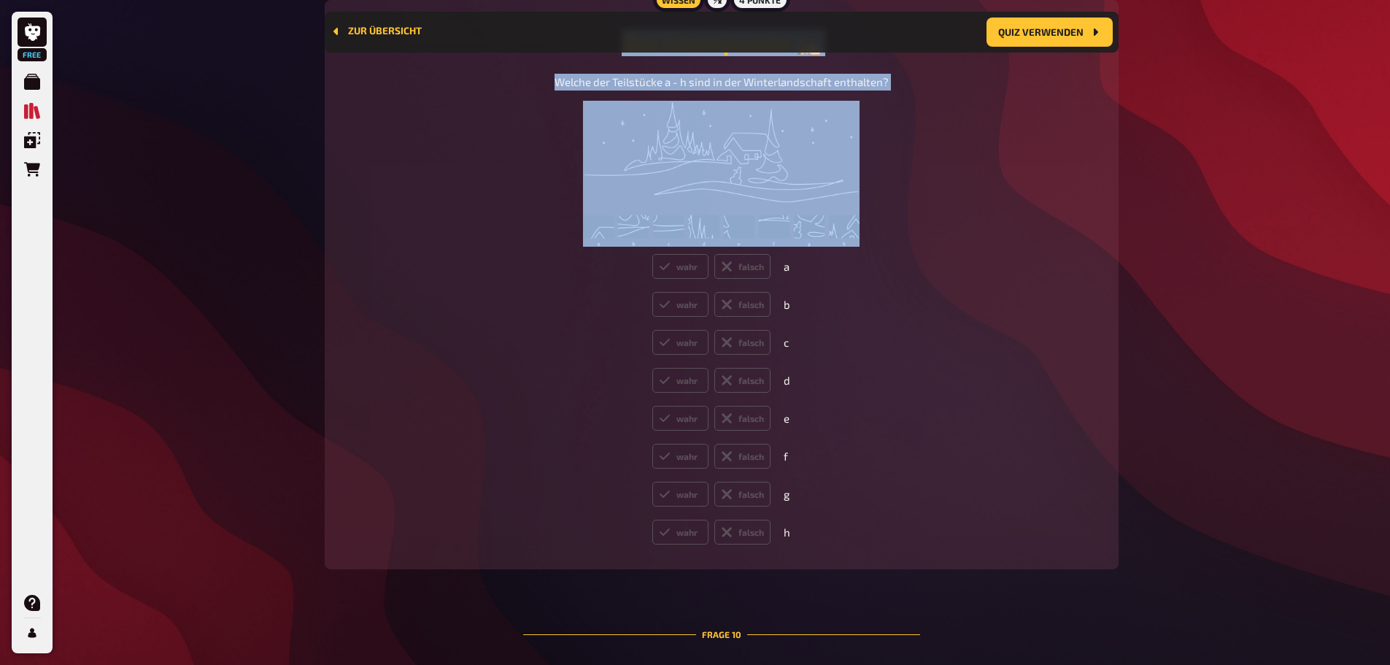
click at [885, 229] on figure at bounding box center [722, 174] width 334 height 146
drag, startPoint x: 887, startPoint y: 259, endPoint x: 538, endPoint y: 63, distance: 400.2
click at [538, 63] on div "Das Linienpuzzle ✍🏻 Welche der Teilstücke a - h sind in der Winterlandschaft en…" at bounding box center [721, 138] width 759 height 218
click at [538, 56] on h2 "Das Linienpuzzle ✍🏻" at bounding box center [721, 42] width 759 height 27
drag, startPoint x: 549, startPoint y: 67, endPoint x: 952, endPoint y: 245, distance: 441.0
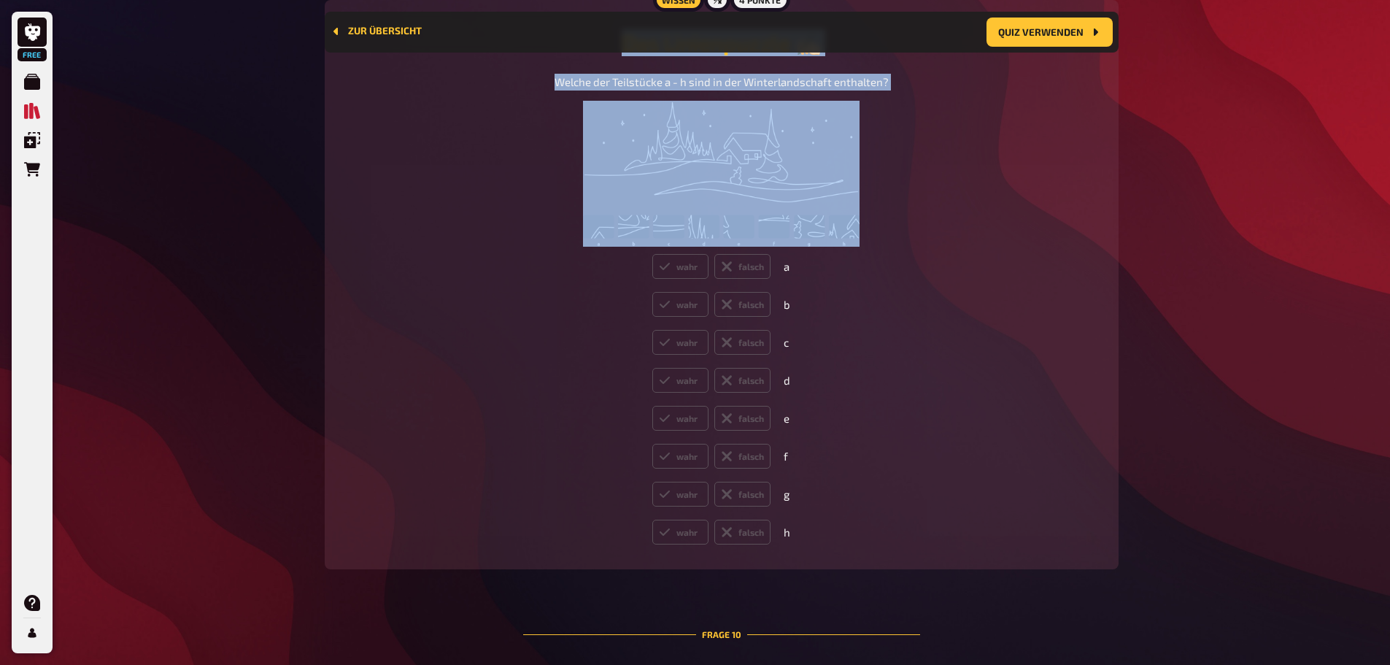
click at [952, 245] on div "Das Linienpuzzle ✍🏻 Welche der Teilstücke a - h sind in der Winterlandschaft en…" at bounding box center [721, 138] width 759 height 218
click at [952, 245] on div "Welche der Teilstücke a - h sind in der Winterlandschaft enthalten?" at bounding box center [721, 161] width 759 height 174
drag, startPoint x: 939, startPoint y: 264, endPoint x: 525, endPoint y: 63, distance: 460.5
click at [525, 63] on div "Das Linienpuzzle ✍🏻 Welche der Teilstücke a - h sind in der Winterlandschaft en…" at bounding box center [721, 138] width 759 height 218
click at [525, 56] on h2 "Das Linienpuzzle ✍🏻" at bounding box center [721, 42] width 759 height 27
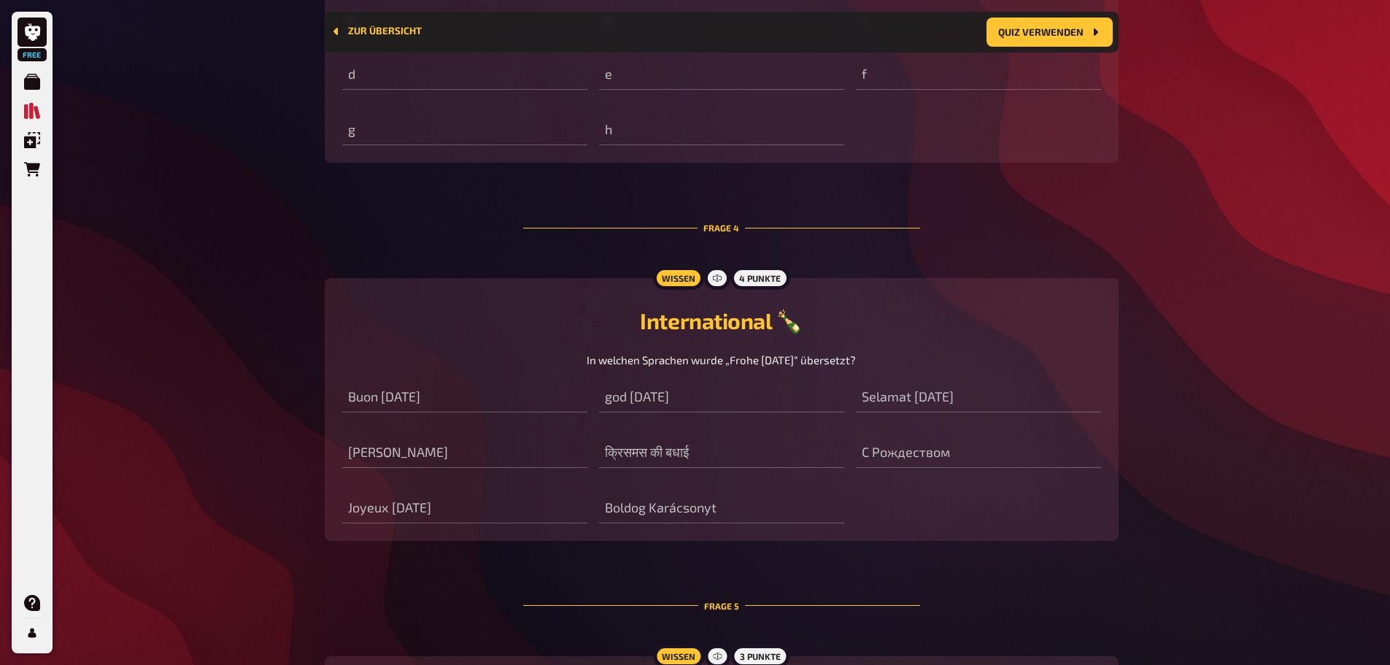
scroll to position [1758, 0]
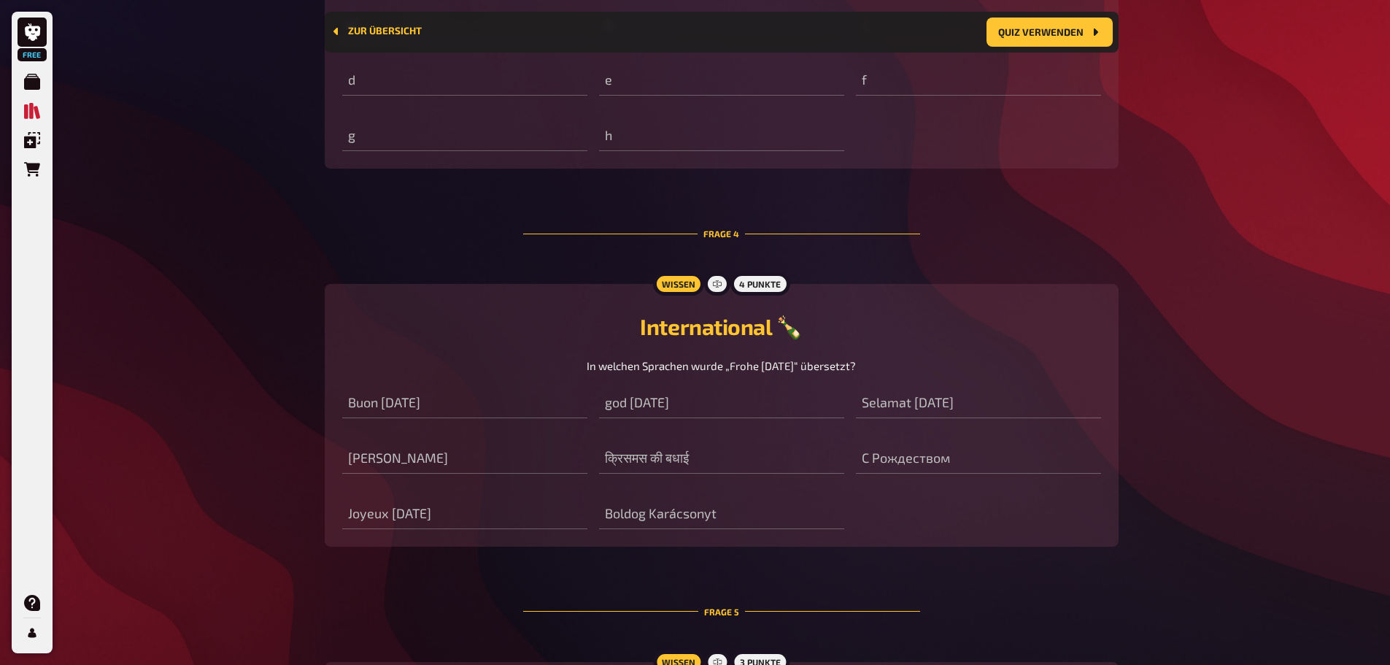
click at [355, 23] on div "Zur Übersicht Quiz verwenden" at bounding box center [722, 32] width 782 height 29
click at [358, 33] on button "Zur Übersicht" at bounding box center [376, 32] width 91 height 12
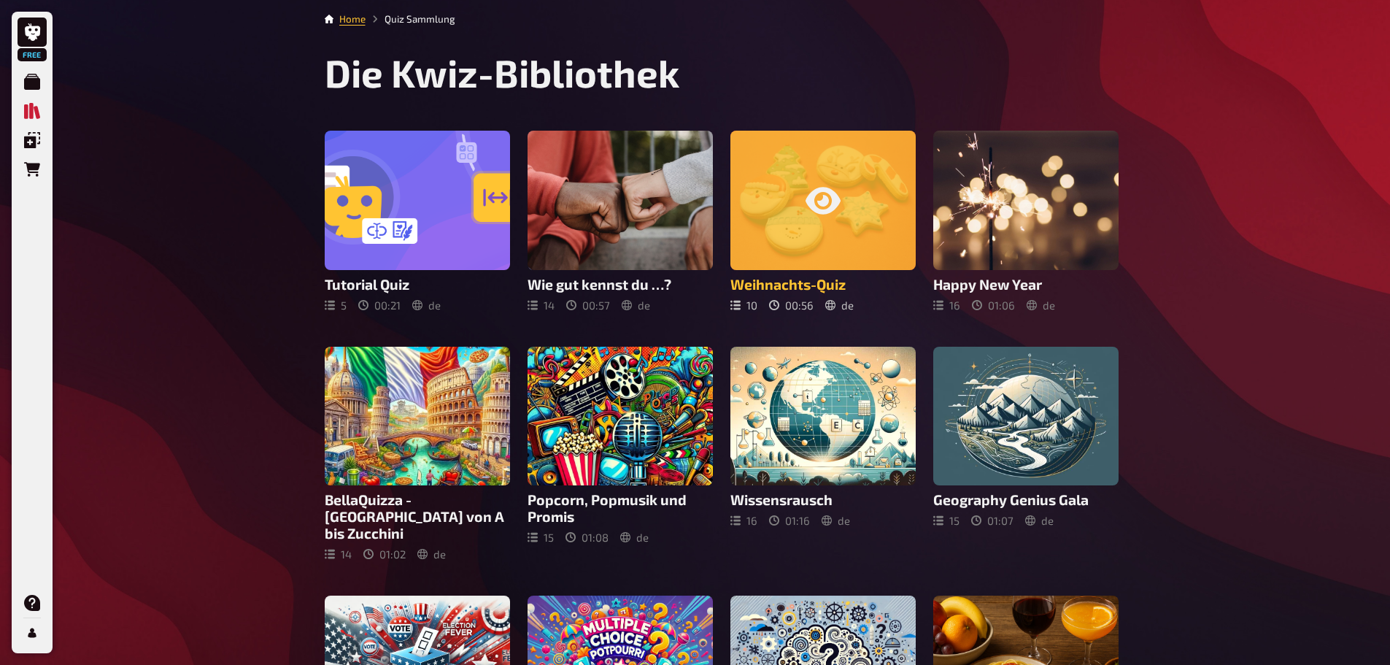
click at [856, 202] on div at bounding box center [822, 200] width 185 height 139
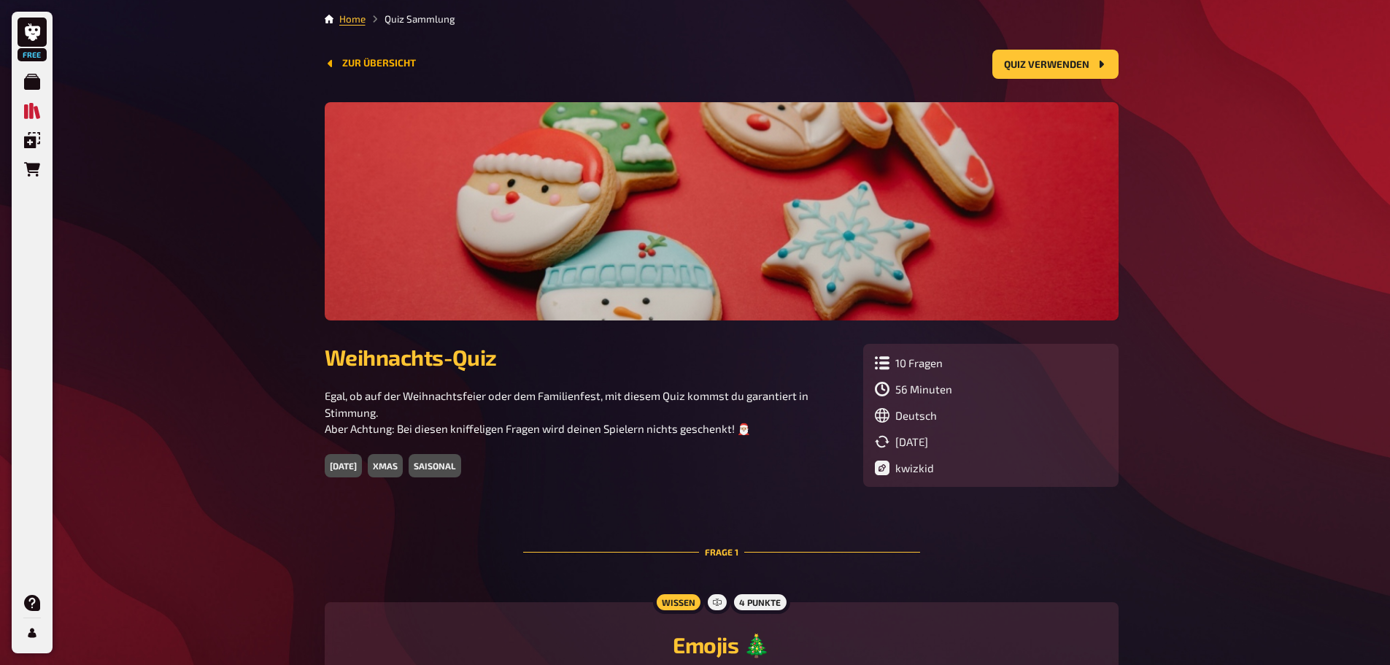
click at [365, 65] on button "Zur Übersicht" at bounding box center [370, 64] width 91 height 12
